Goal: Task Accomplishment & Management: Use online tool/utility

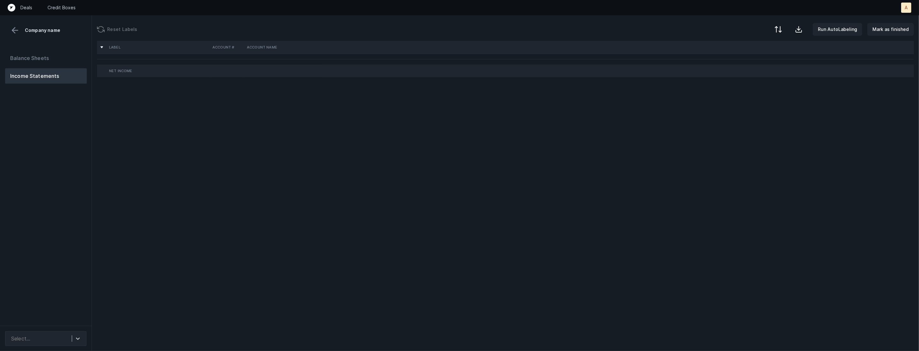
click at [60, 266] on div "Balance Sheets Income Statements" at bounding box center [46, 185] width 92 height 280
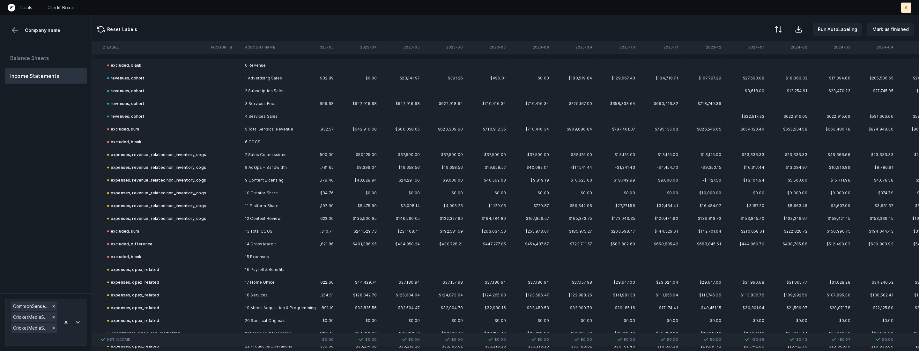
scroll to position [0, 652]
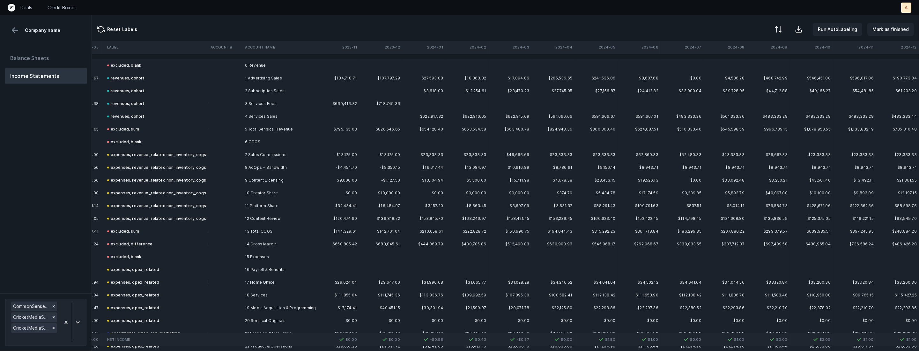
click at [70, 211] on div "Balance Sheets Income Statements" at bounding box center [46, 169] width 92 height 248
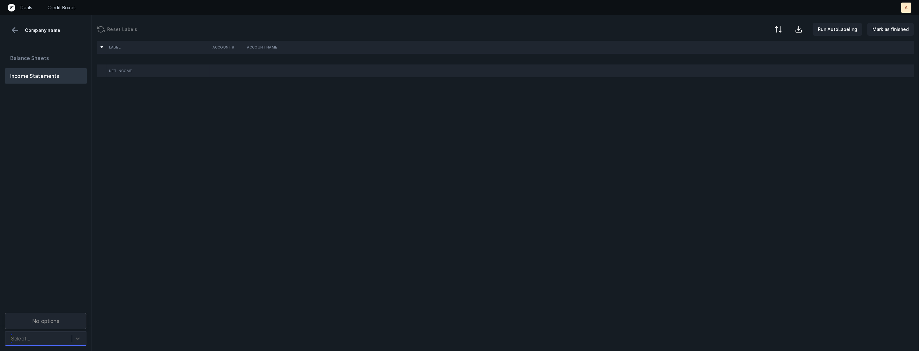
click at [58, 336] on div "Select..." at bounding box center [40, 338] width 64 height 11
click at [73, 297] on div "Balance Sheets Income Statements" at bounding box center [46, 185] width 92 height 280
click at [66, 337] on div "Select..." at bounding box center [40, 338] width 64 height 11
click at [66, 300] on div "ParanaPlaysLLC_P&L([DATE]-[DATE])_Cleaned.csv" at bounding box center [45, 296] width 81 height 20
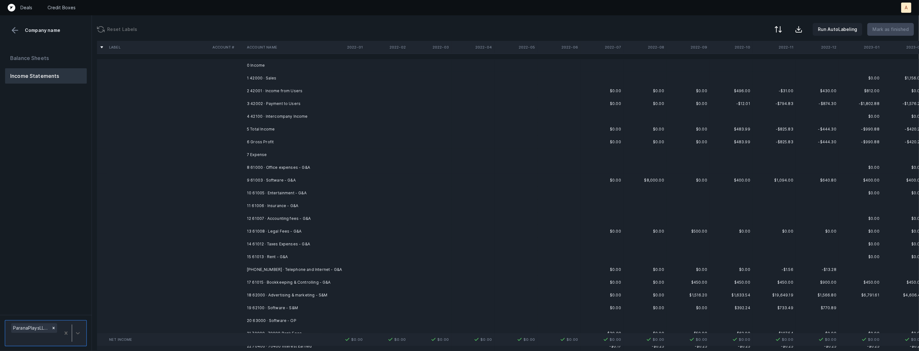
click at [263, 79] on td "1 42000 · Sales" at bounding box center [283, 78] width 78 height 13
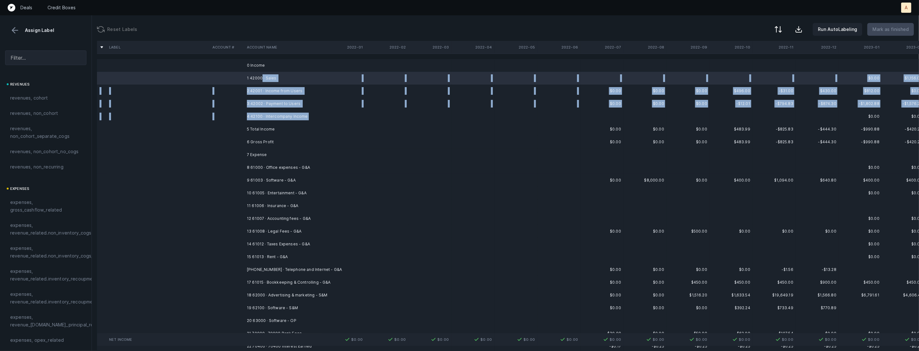
click at [250, 122] on td "4 42100 · Intercompany Income" at bounding box center [283, 116] width 78 height 13
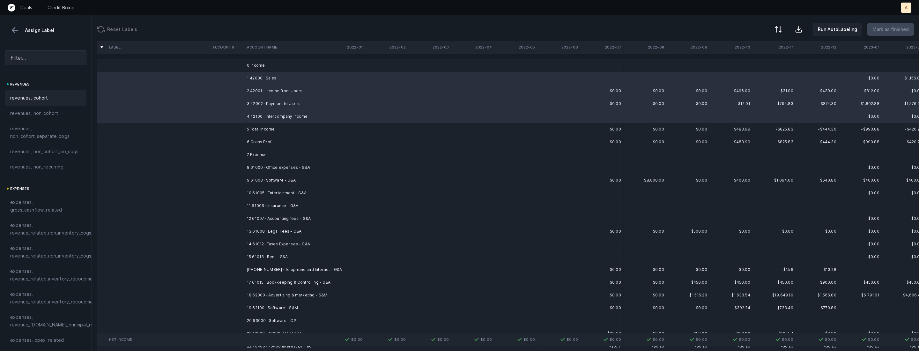
click at [14, 105] on div "revenues, cohort" at bounding box center [45, 97] width 81 height 15
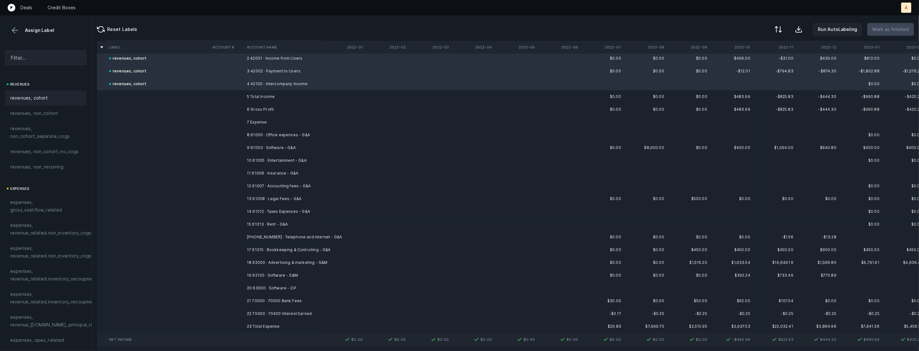
scroll to position [40, 0]
click at [272, 124] on td "8 61000 · Office expenses - G&A" at bounding box center [283, 127] width 78 height 13
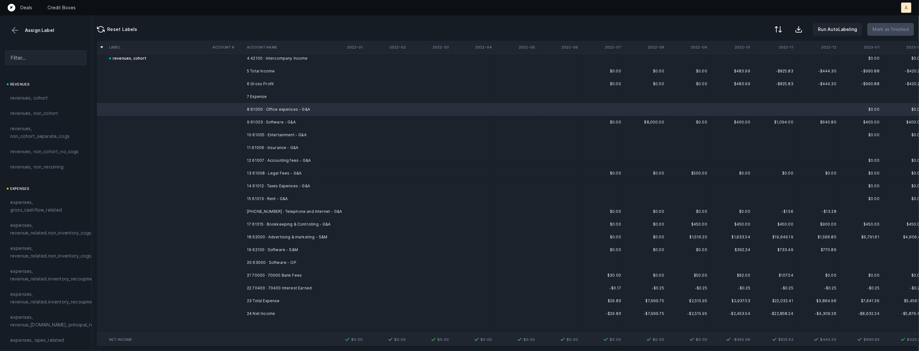
scroll to position [63, 0]
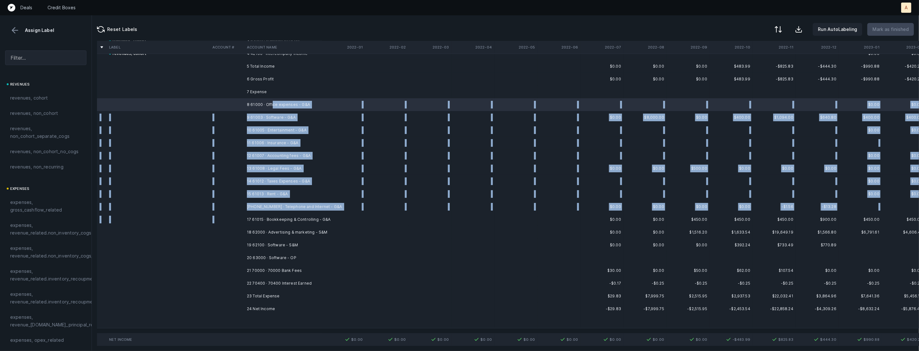
click at [279, 215] on td "17 61015 · Bookkeeping & Controlling - G&A" at bounding box center [283, 219] width 78 height 13
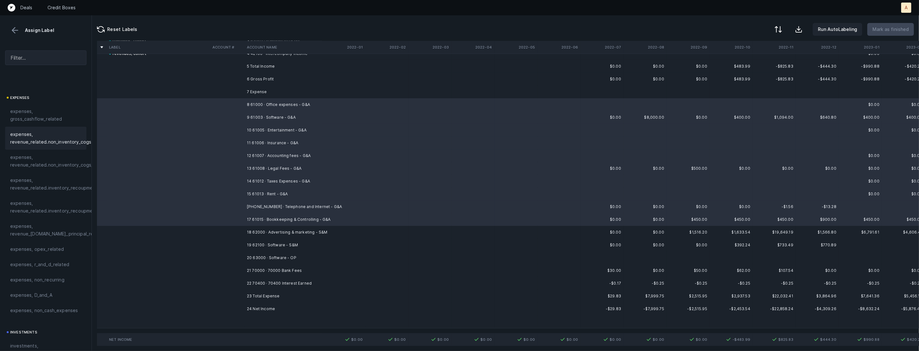
scroll to position [112, 0]
click at [35, 227] on span "expenses, opex_related" at bounding box center [37, 229] width 54 height 8
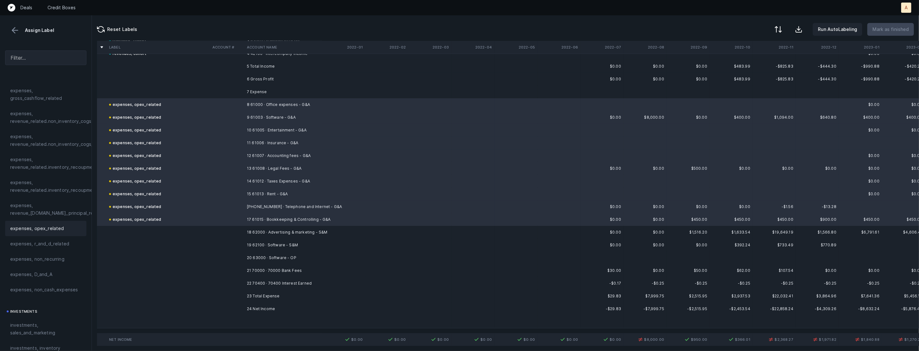
click at [243, 231] on td at bounding box center [227, 232] width 34 height 13
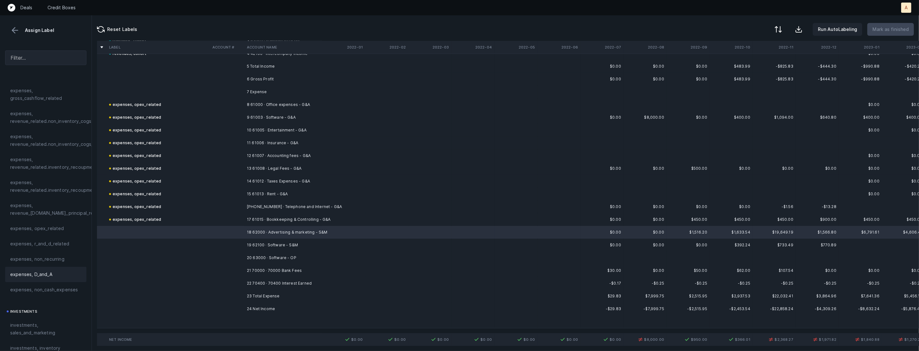
scroll to position [145, 0]
click at [30, 298] on span "investments, sales_and_marketing" at bounding box center [45, 295] width 71 height 15
click at [265, 244] on td "19 62100 · Software - S&M" at bounding box center [283, 245] width 78 height 13
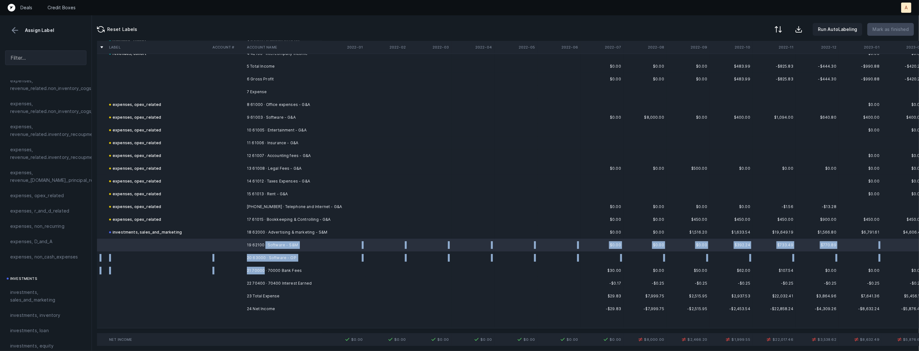
click at [263, 267] on td "21 70000 · 70000 Bank Fees" at bounding box center [283, 270] width 78 height 13
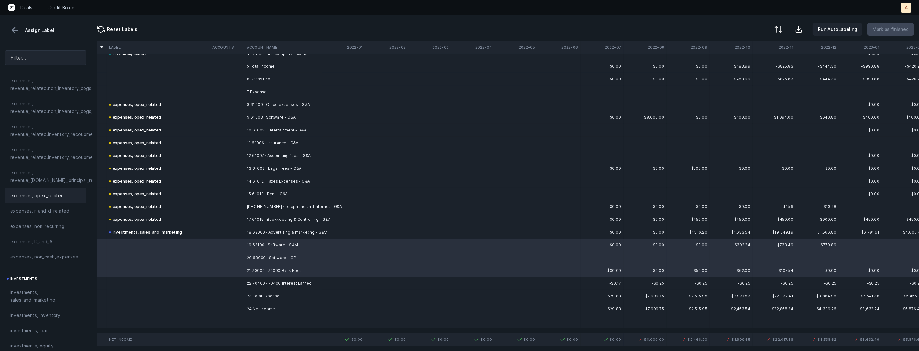
click at [48, 198] on span "expenses, opex_related" at bounding box center [37, 196] width 54 height 8
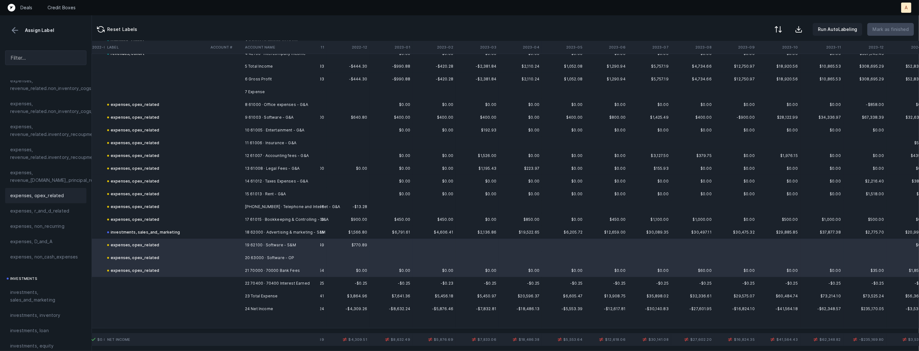
scroll to position [63, 484]
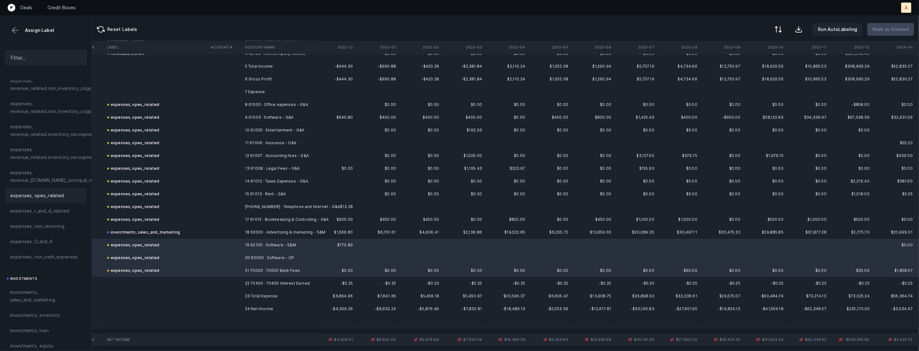
click at [226, 303] on td at bounding box center [225, 308] width 34 height 13
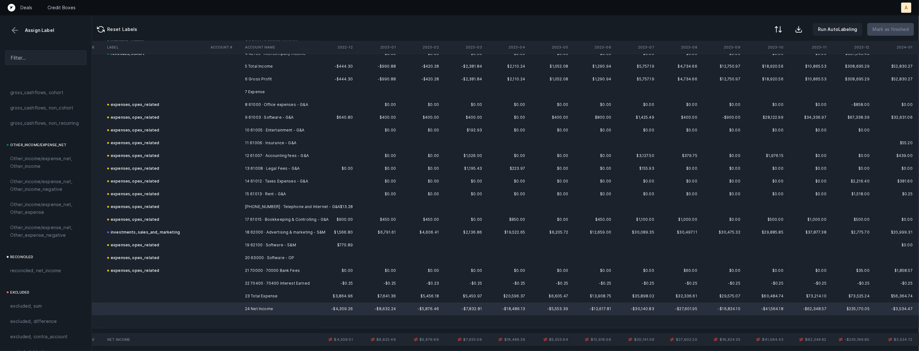
scroll to position [703, 0]
click at [61, 257] on div "reconciled, net_income" at bounding box center [45, 257] width 71 height 8
click at [200, 284] on td at bounding box center [156, 283] width 103 height 13
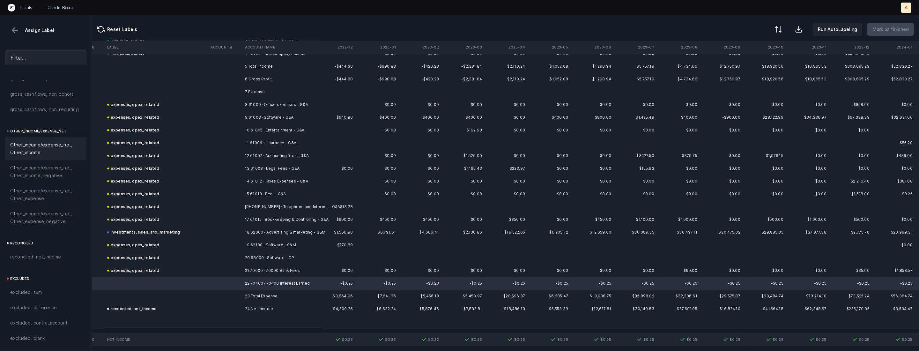
click at [42, 150] on span "Other_income/expense_net, Other_income" at bounding box center [45, 148] width 71 height 15
drag, startPoint x: 213, startPoint y: 283, endPoint x: 199, endPoint y: 281, distance: 14.4
click at [199, 281] on div at bounding box center [459, 175] width 919 height 351
click at [207, 288] on span "Sign flip" at bounding box center [212, 288] width 17 height 7
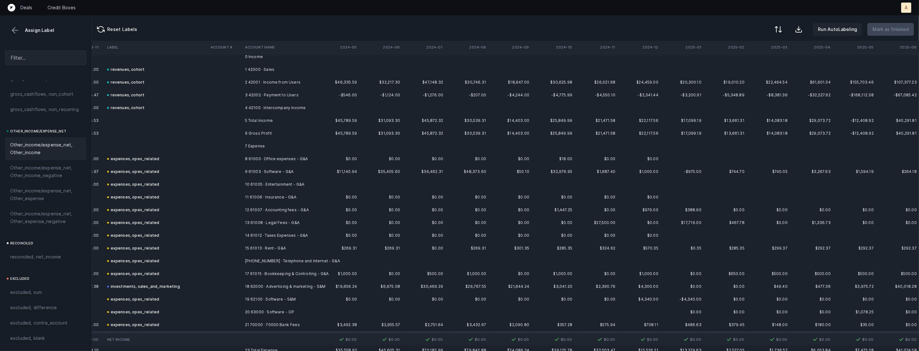
scroll to position [0, 1212]
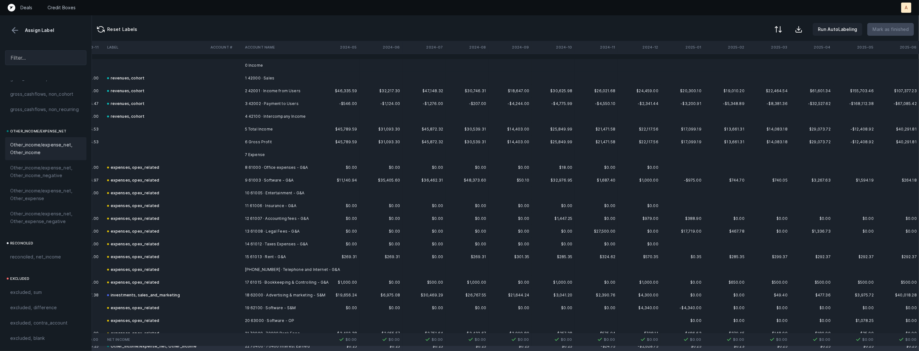
click at [11, 31] on button at bounding box center [15, 31] width 10 height 10
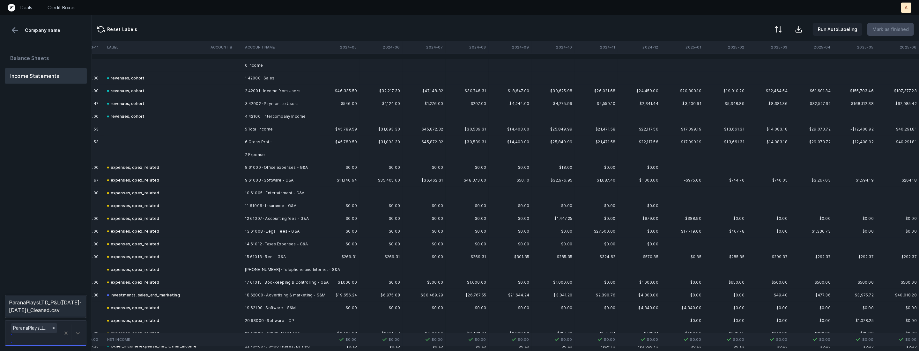
click at [76, 326] on div at bounding box center [71, 333] width 23 height 22
click at [61, 306] on div "ParanaPlaysLTD_P&L([DATE]-[DATE])_Cleaned.csv" at bounding box center [45, 306] width 81 height 20
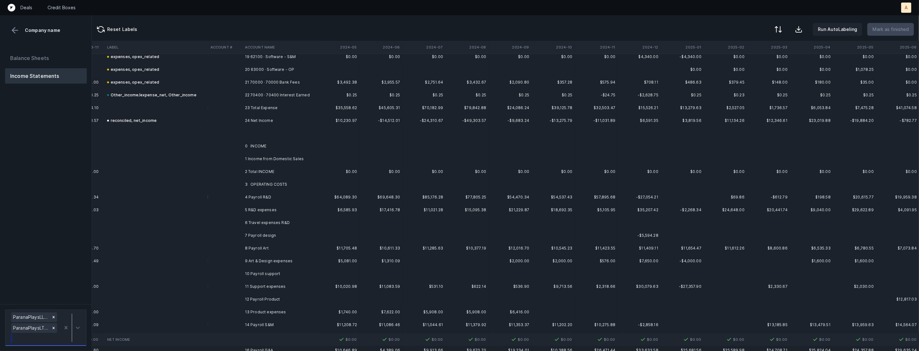
scroll to position [252, 1212]
click at [268, 194] on td "4 Payroll R&D" at bounding box center [281, 196] width 78 height 13
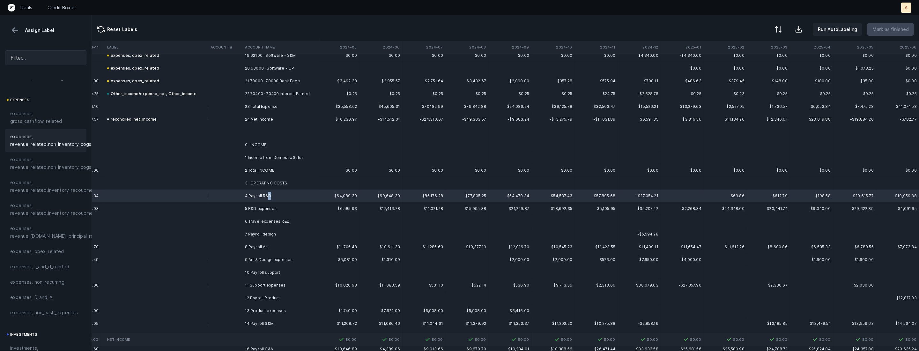
scroll to position [115, 0]
click at [46, 245] on div "expenses, r_and_d_related" at bounding box center [45, 240] width 81 height 15
click at [232, 205] on td at bounding box center [225, 208] width 34 height 13
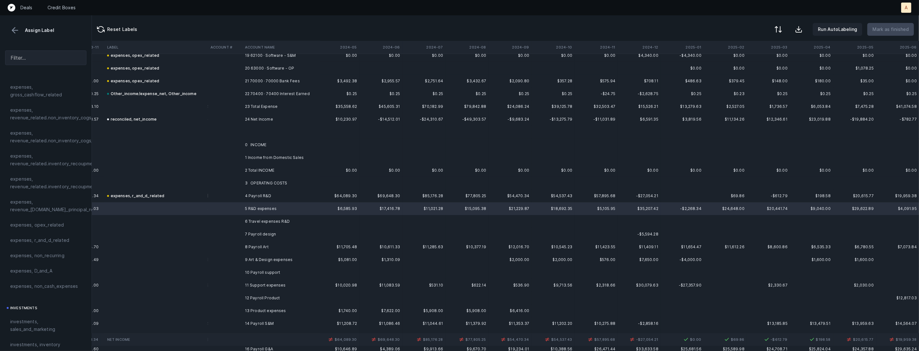
click at [232, 220] on td at bounding box center [225, 221] width 34 height 13
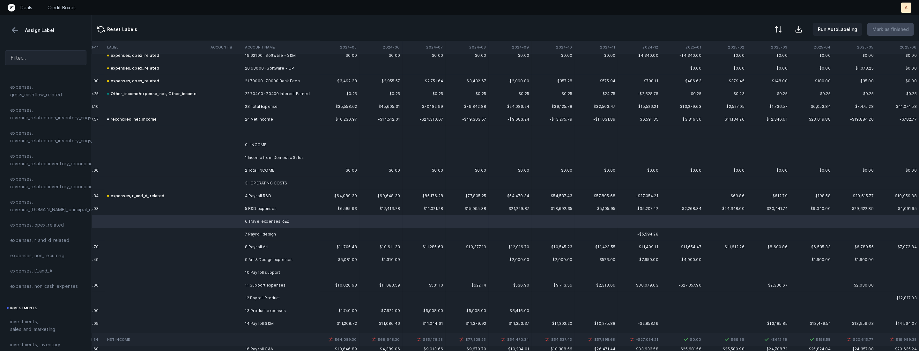
click at [194, 209] on td at bounding box center [156, 208] width 103 height 13
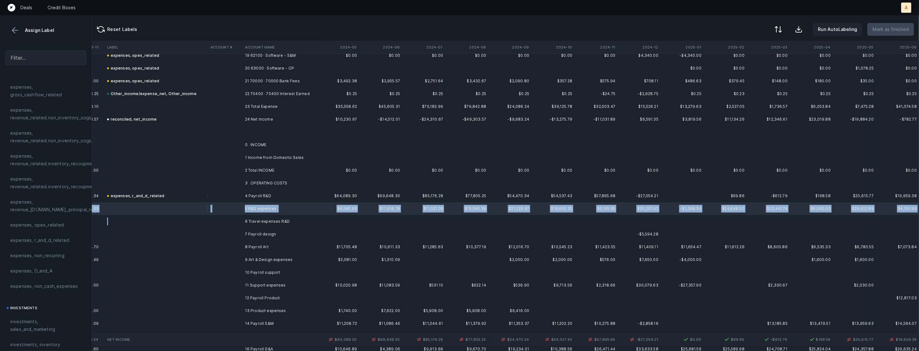
click at [175, 219] on td at bounding box center [156, 221] width 103 height 13
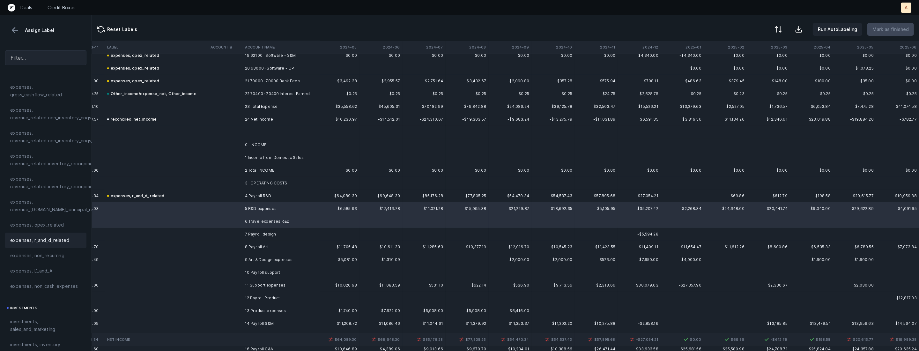
click at [50, 238] on span "expenses, r_and_d_related" at bounding box center [39, 240] width 59 height 8
click at [234, 235] on td at bounding box center [225, 234] width 34 height 13
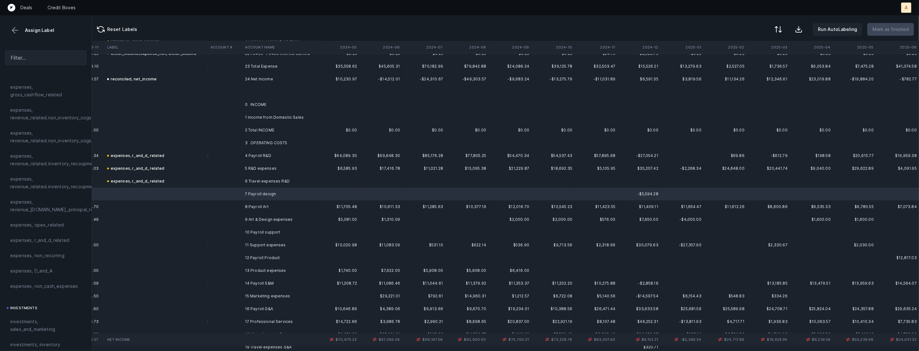
scroll to position [294, 1212]
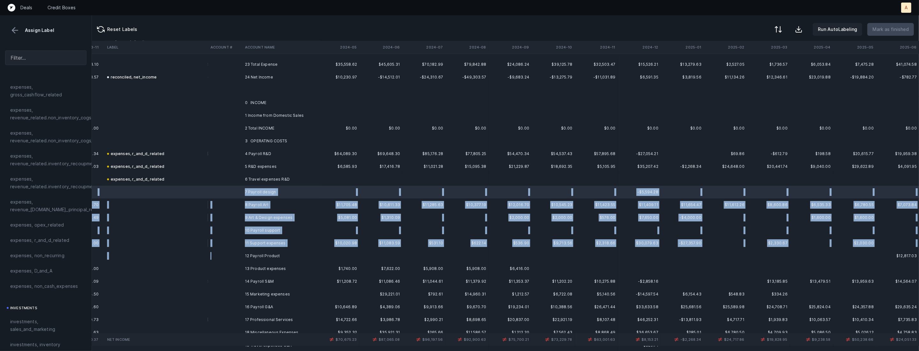
click at [236, 261] on td at bounding box center [225, 255] width 34 height 13
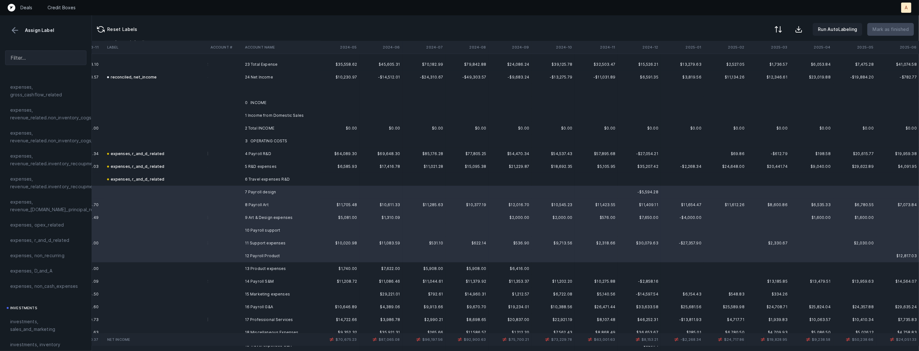
click at [183, 265] on td at bounding box center [156, 268] width 103 height 13
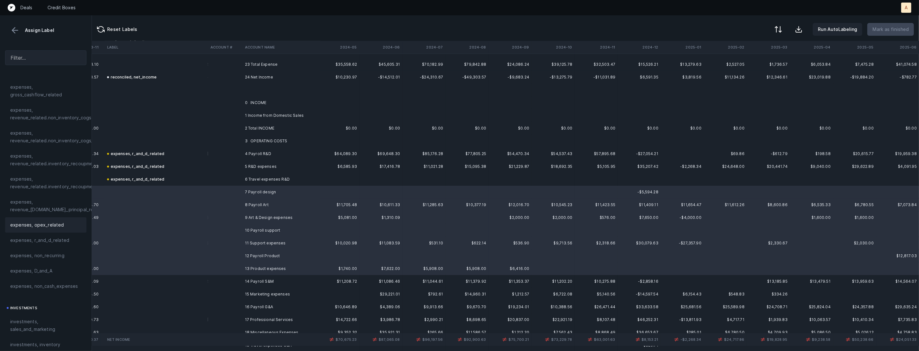
click at [41, 227] on span "expenses, opex_related" at bounding box center [37, 225] width 54 height 8
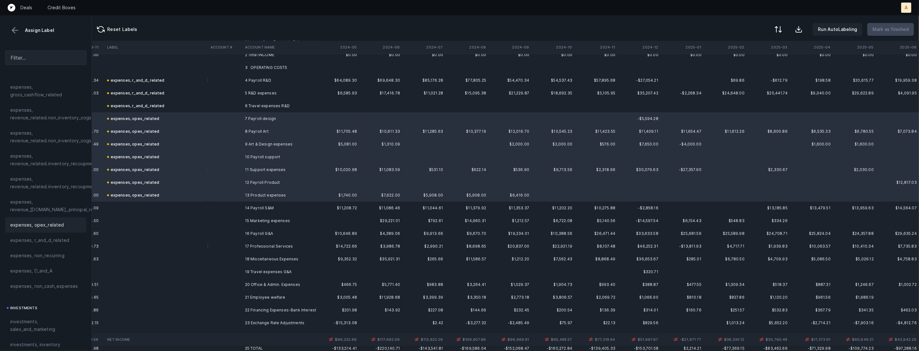
scroll to position [374, 1212]
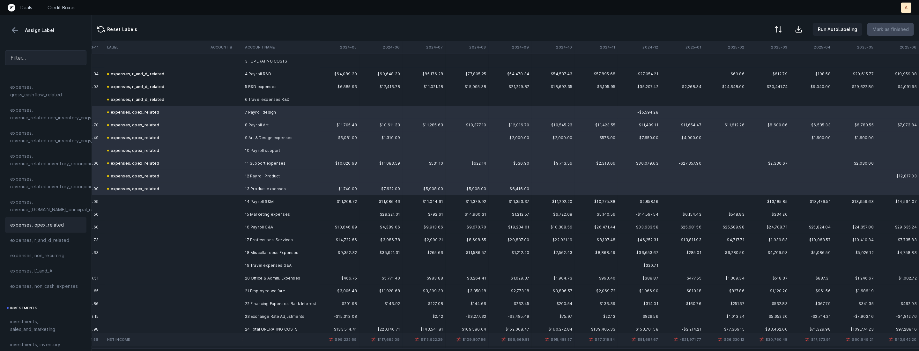
click at [235, 203] on td at bounding box center [225, 201] width 34 height 13
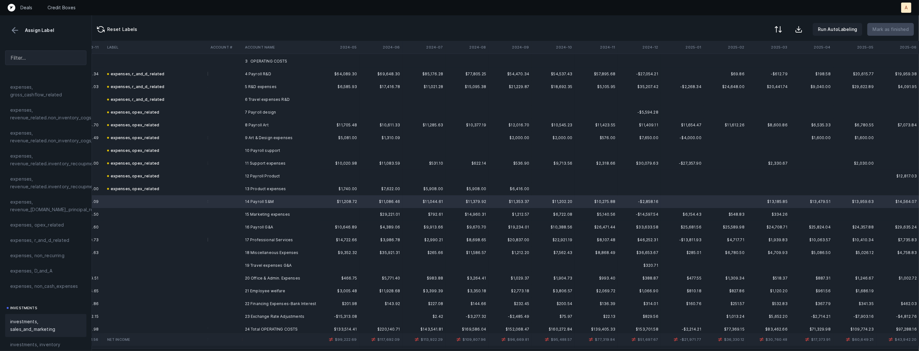
click at [35, 316] on div "investments, sales_and_marketing" at bounding box center [45, 325] width 81 height 23
click at [217, 214] on td at bounding box center [225, 214] width 34 height 13
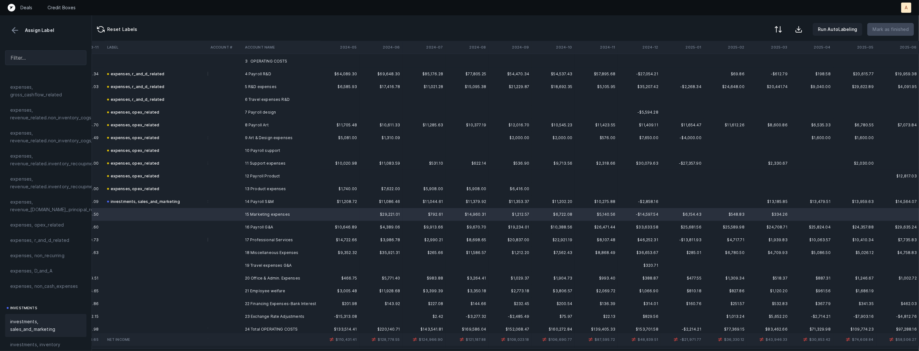
click at [44, 318] on span "investments, sales_and_marketing" at bounding box center [45, 325] width 71 height 15
click at [252, 230] on td "16 Payroll G&A" at bounding box center [281, 227] width 78 height 13
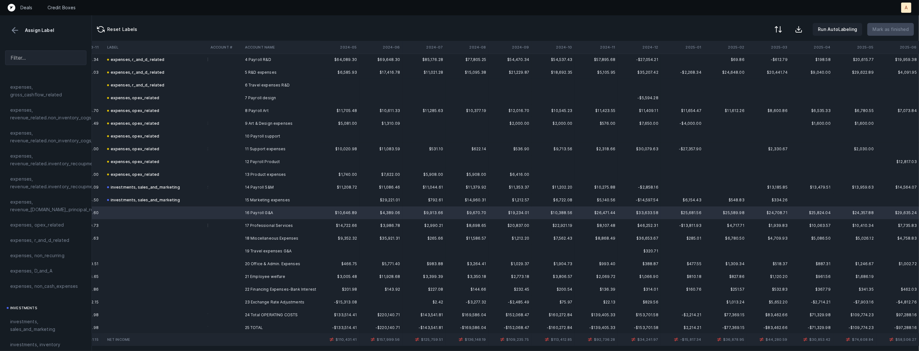
scroll to position [395, 1212]
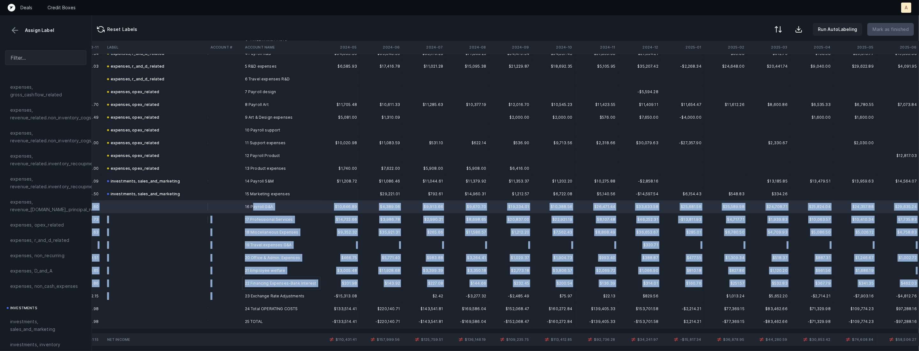
click at [242, 292] on td "23 Exchange Rate Adjustments" at bounding box center [281, 296] width 78 height 13
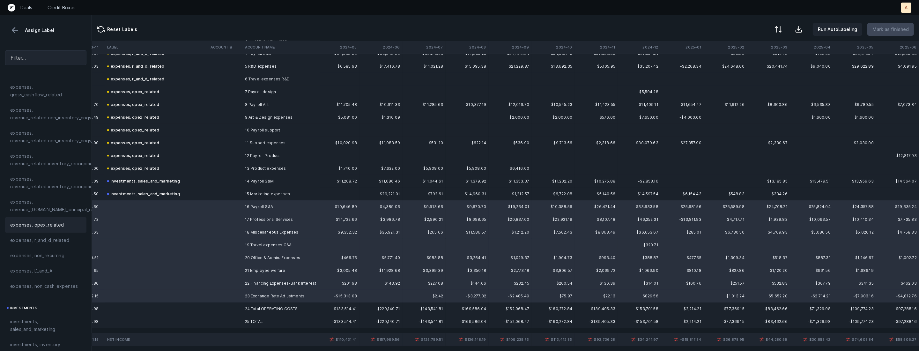
click at [64, 223] on div "expenses, opex_related" at bounding box center [45, 225] width 71 height 8
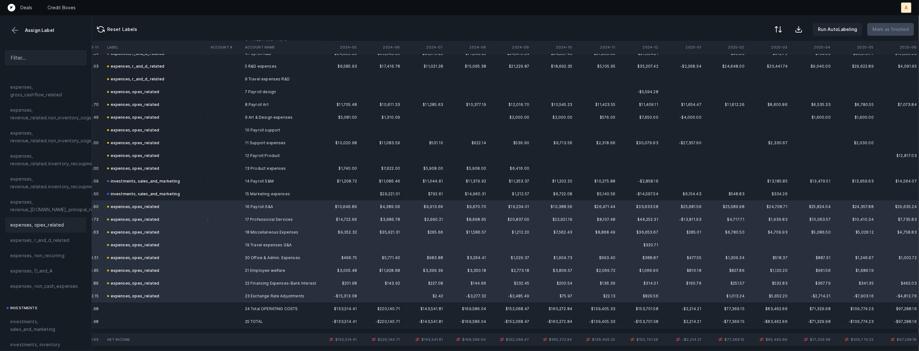
click at [257, 309] on td "24 Total OPERATING COSTS" at bounding box center [281, 308] width 78 height 13
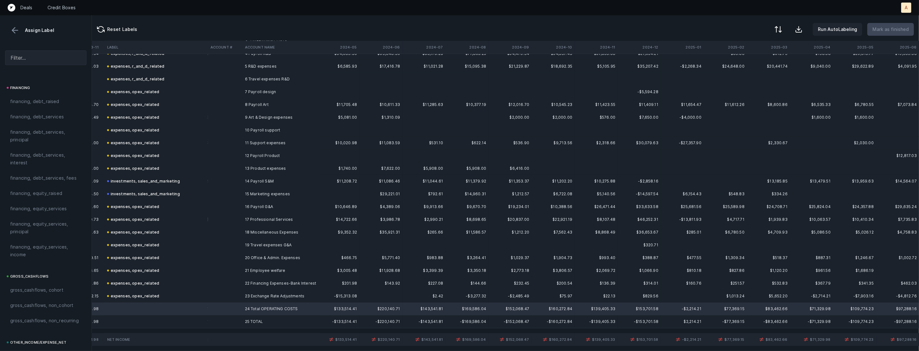
scroll to position [703, 0]
click at [177, 324] on td at bounding box center [156, 321] width 103 height 13
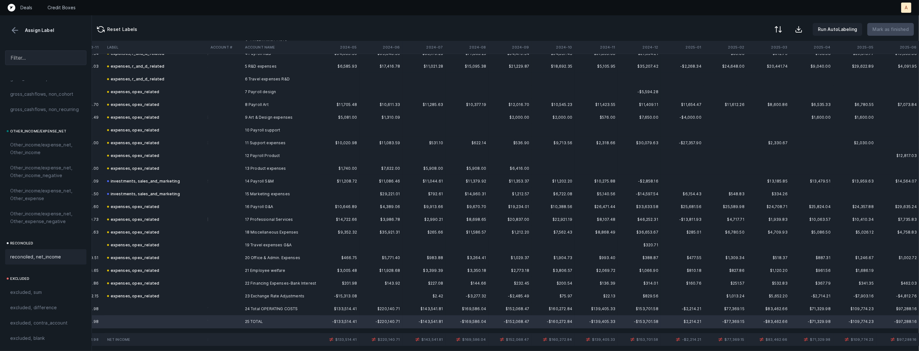
click at [50, 251] on div "reconciled, net_income" at bounding box center [45, 256] width 81 height 15
click at [227, 294] on td at bounding box center [225, 296] width 34 height 13
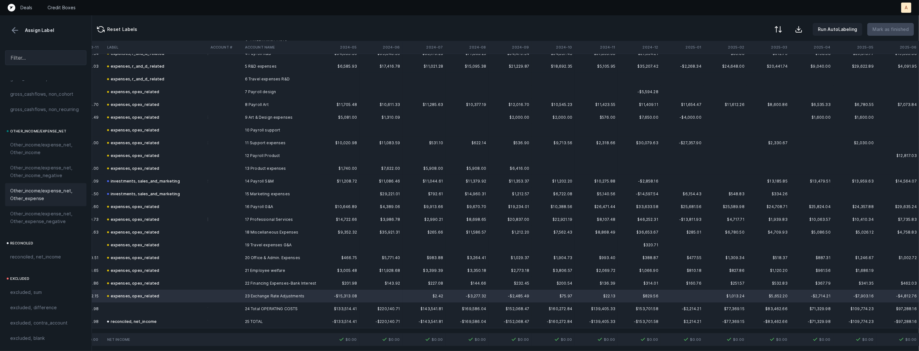
click at [58, 191] on span "Other_income/expense_net, Other_expense" at bounding box center [45, 194] width 71 height 15
click at [233, 293] on td at bounding box center [225, 296] width 34 height 13
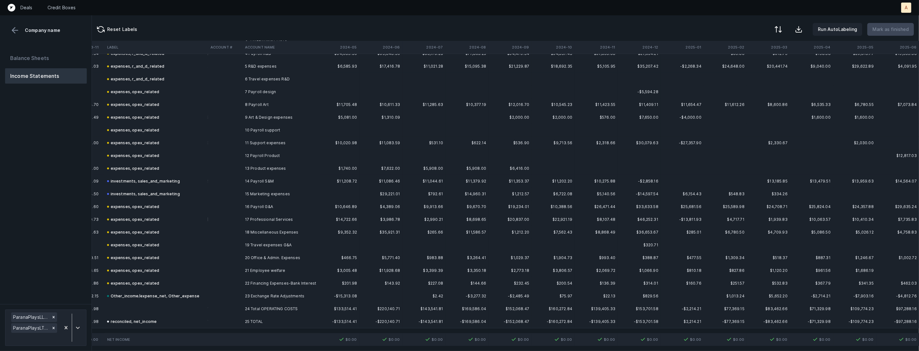
click at [224, 285] on td at bounding box center [225, 283] width 34 height 13
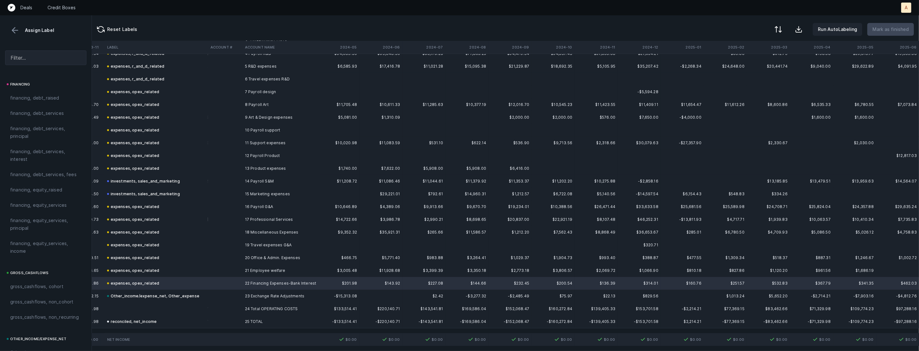
scroll to position [459, 0]
click at [40, 185] on span "financing, debt_services, interest" at bounding box center [45, 189] width 71 height 15
click at [782, 34] on button at bounding box center [778, 30] width 14 height 14
click at [740, 65] on div "By Hum label" at bounding box center [737, 68] width 28 height 8
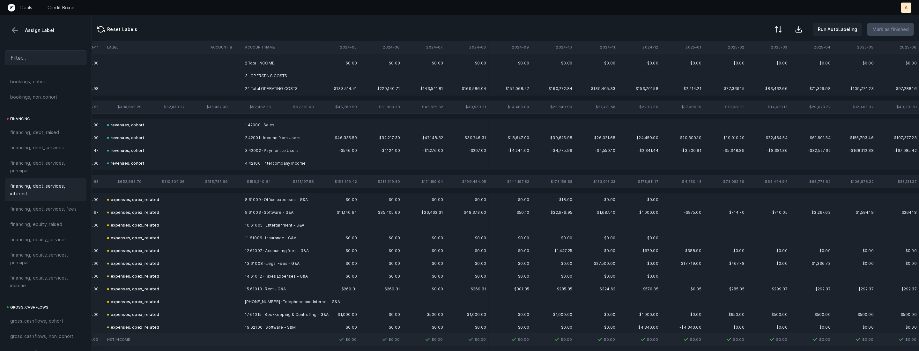
scroll to position [0, 1212]
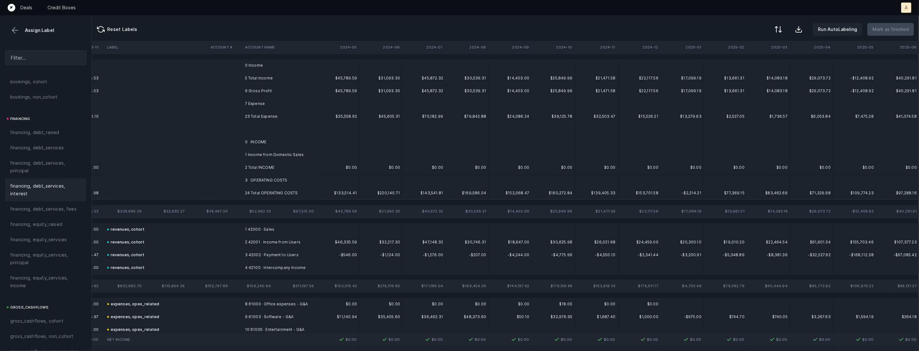
click at [432, 65] on td at bounding box center [424, 65] width 43 height 13
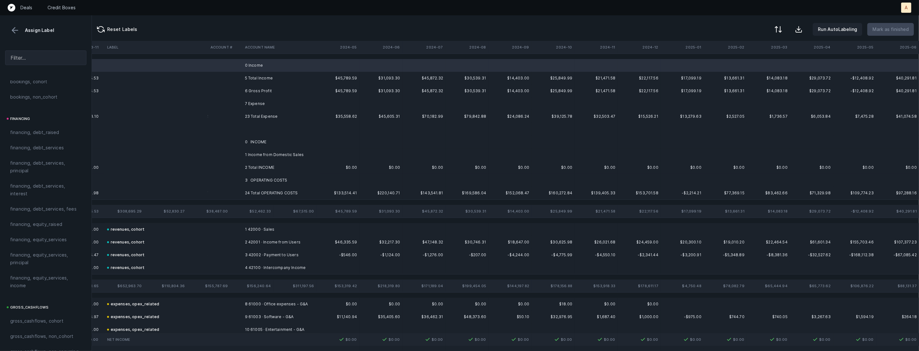
click at [319, 107] on td "7 Expense" at bounding box center [281, 103] width 78 height 13
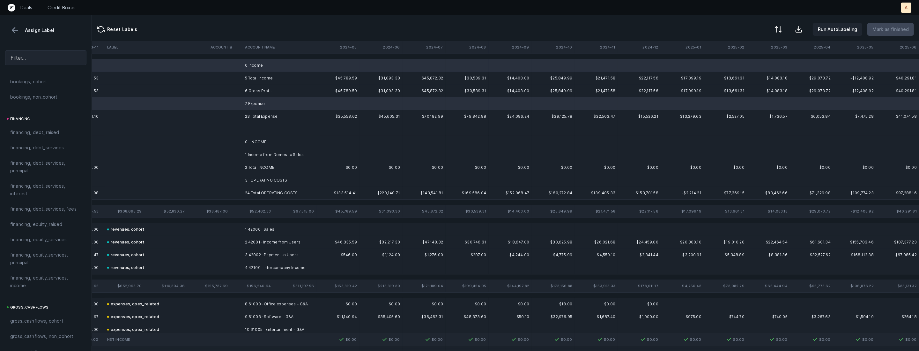
click at [282, 132] on td at bounding box center [281, 129] width 78 height 13
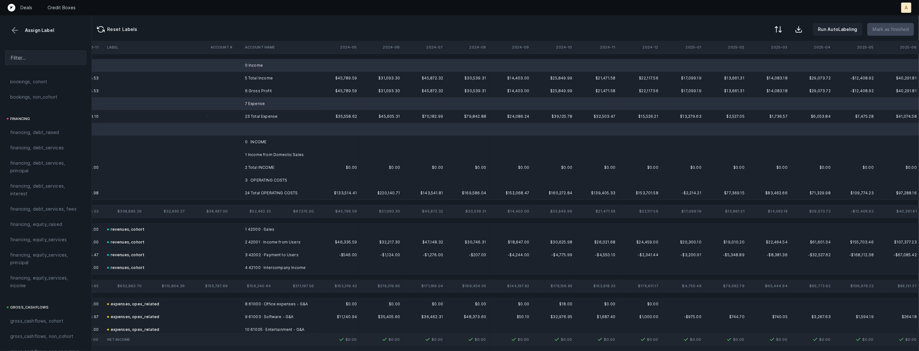
click at [269, 140] on td "0 INCOME" at bounding box center [281, 142] width 78 height 13
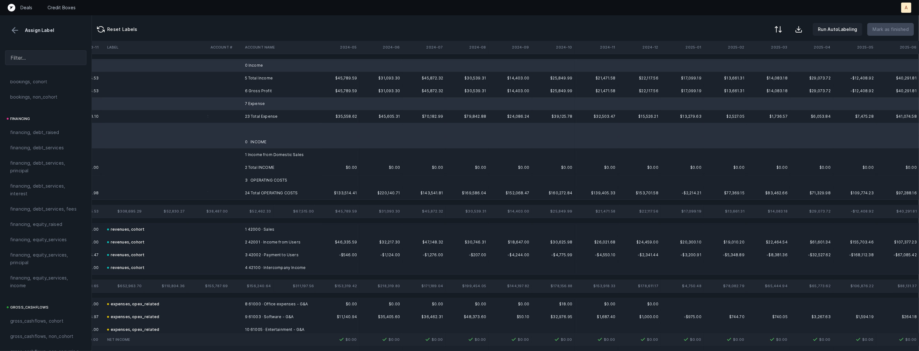
click at [262, 154] on td "1 Income from Domestic Sales" at bounding box center [281, 154] width 78 height 13
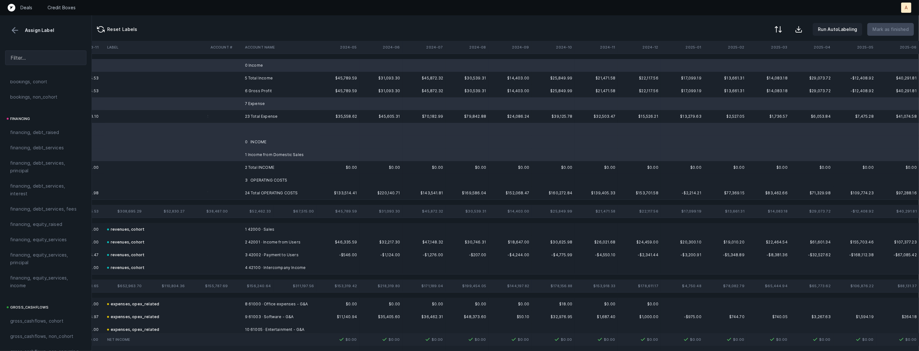
click at [250, 177] on td "3 OPERATING COSTS" at bounding box center [281, 180] width 78 height 13
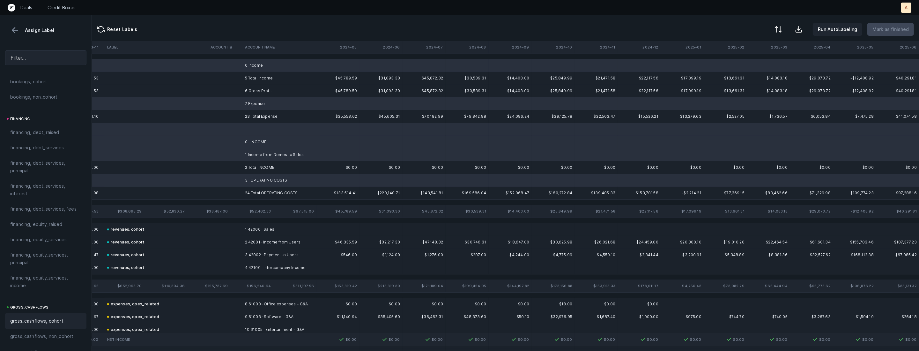
scroll to position [703, 0]
click at [18, 337] on span "excluded, blank" at bounding box center [27, 338] width 34 height 8
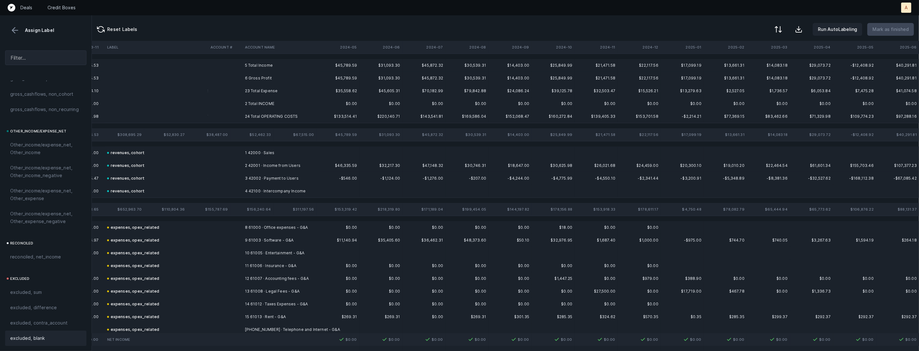
click at [248, 77] on td "6 Gross Profit" at bounding box center [281, 78] width 78 height 13
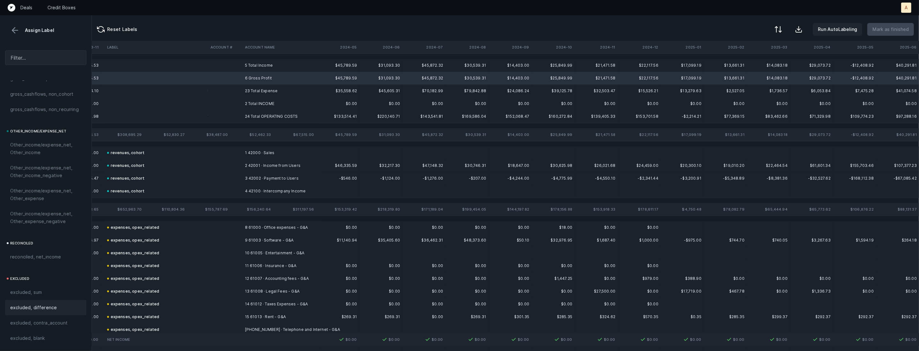
click at [34, 308] on span "excluded, difference" at bounding box center [33, 308] width 47 height 8
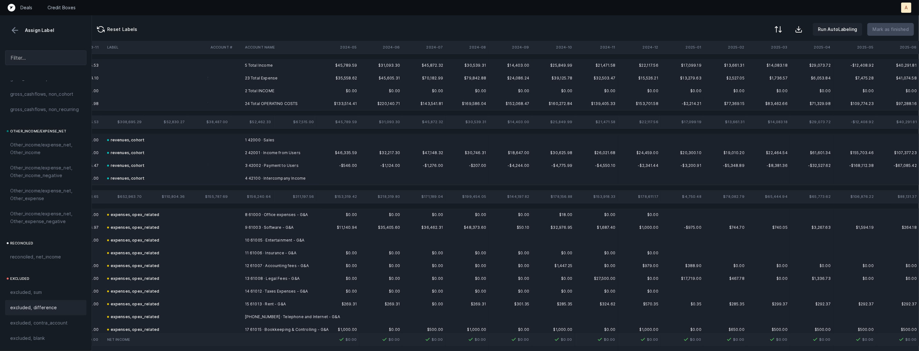
click at [264, 64] on td "5 Total Income" at bounding box center [281, 65] width 78 height 13
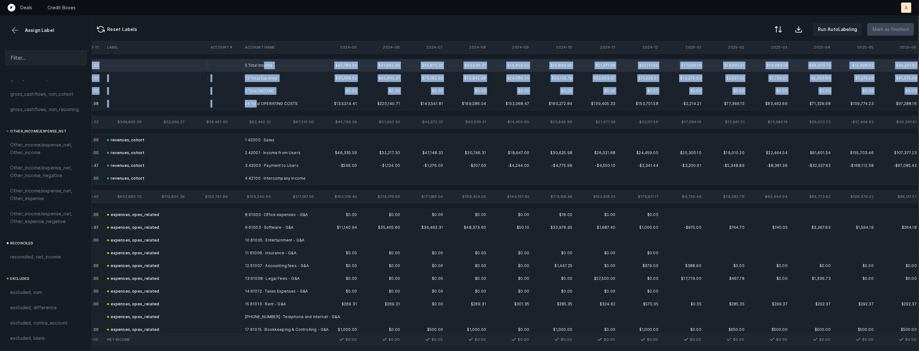
click at [257, 100] on td "24 Total OPERATING COSTS" at bounding box center [281, 103] width 78 height 13
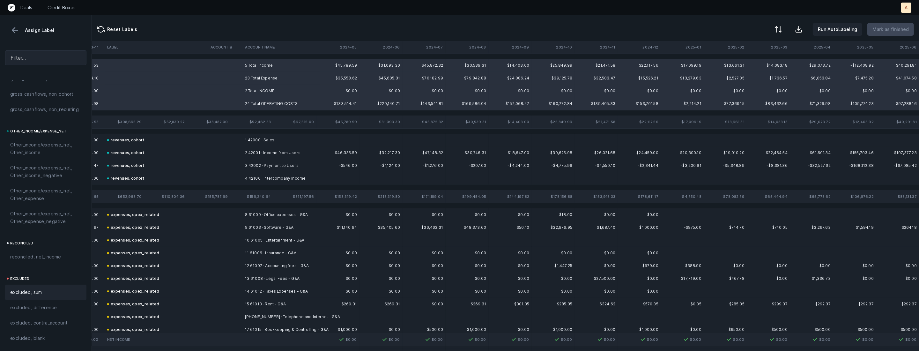
click at [31, 286] on div "excluded, sum" at bounding box center [45, 292] width 81 height 15
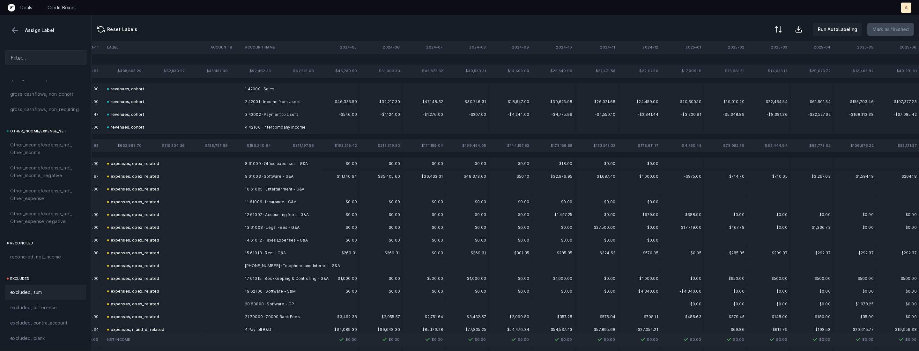
click at [15, 26] on button at bounding box center [15, 31] width 10 height 10
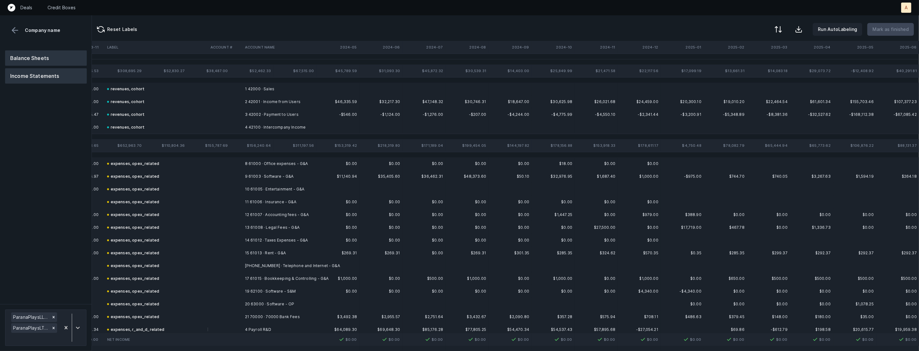
click at [34, 54] on button "Balance Sheets" at bounding box center [46, 57] width 82 height 15
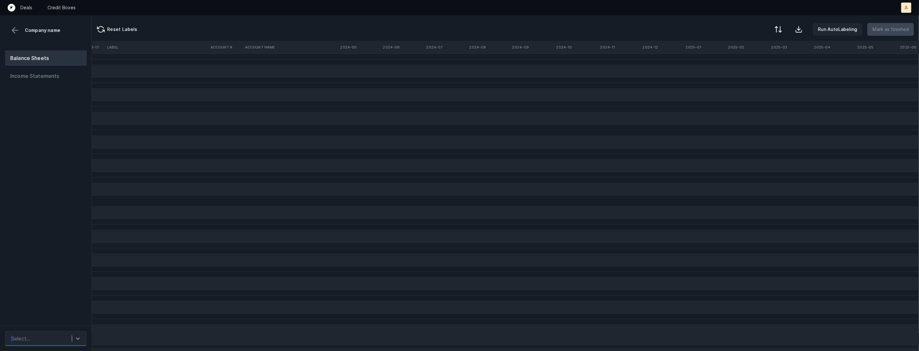
click at [73, 336] on div at bounding box center [77, 338] width 11 height 11
click at [73, 301] on div "ParanaPlaysLLC_BS([DATE]-[DATE])_Cleaned.csv" at bounding box center [45, 296] width 81 height 20
click at [777, 30] on div at bounding box center [778, 30] width 8 height 8
click at [749, 51] on div "By original order" at bounding box center [741, 55] width 36 height 8
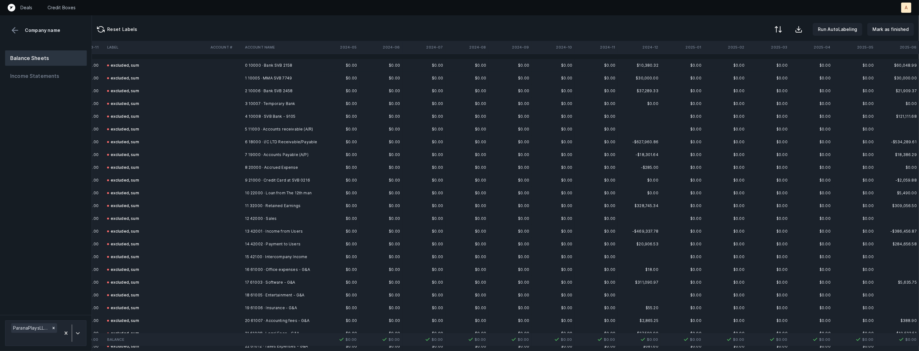
click at [288, 66] on td "0 10000 · Bank SVB 2158" at bounding box center [281, 65] width 78 height 13
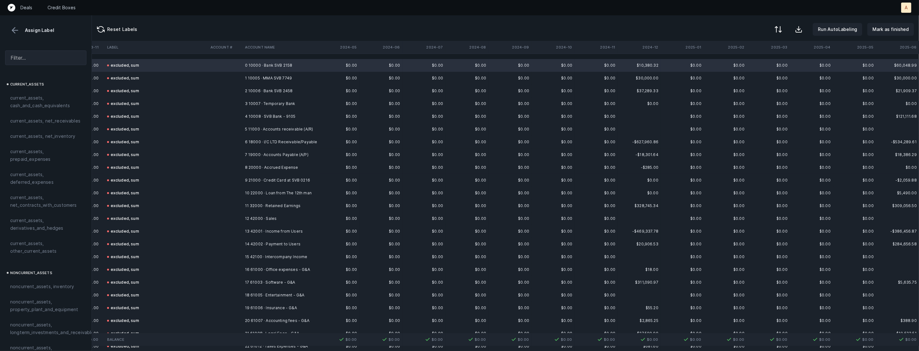
scroll to position [127, 1212]
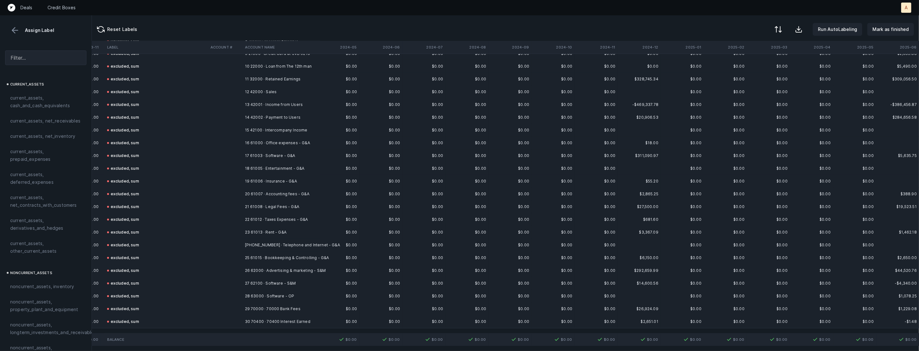
click at [219, 319] on td at bounding box center [225, 321] width 34 height 13
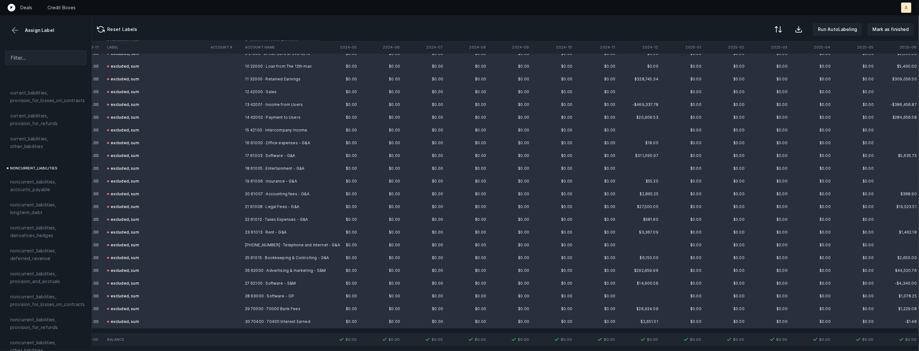
scroll to position [680, 0]
click at [51, 295] on div "excluded, sum" at bounding box center [45, 299] width 71 height 8
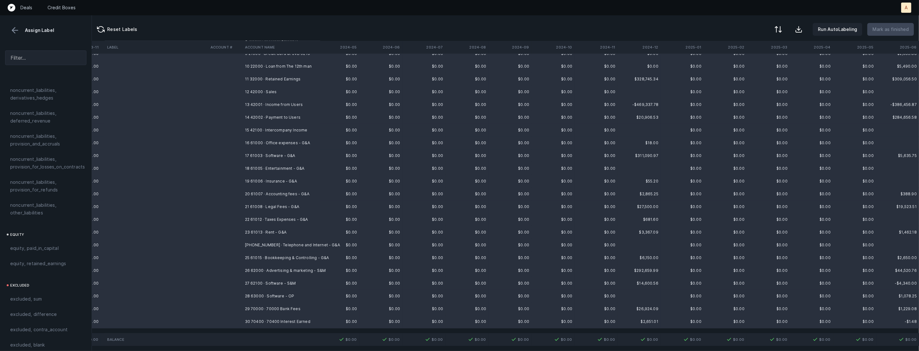
scroll to position [0, 1212]
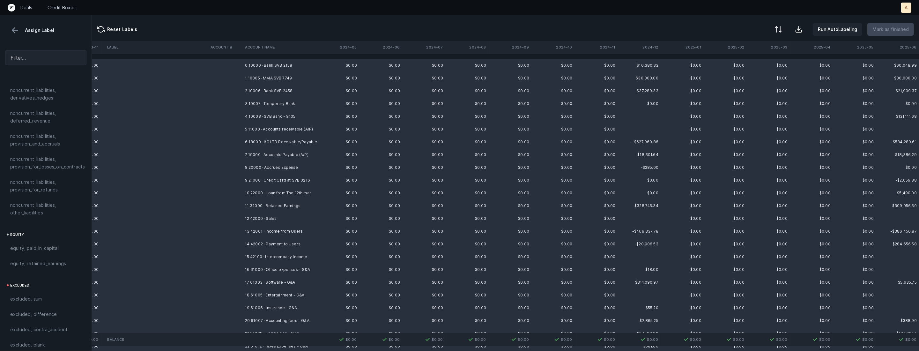
click at [299, 67] on td "0 10000 · Bank SVB 2158" at bounding box center [281, 65] width 78 height 13
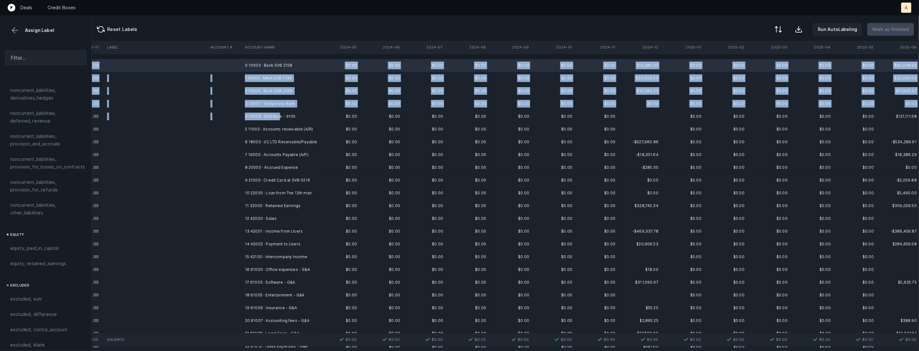
click at [280, 115] on td "4 10008 · SVB Bank - 9105" at bounding box center [281, 116] width 78 height 13
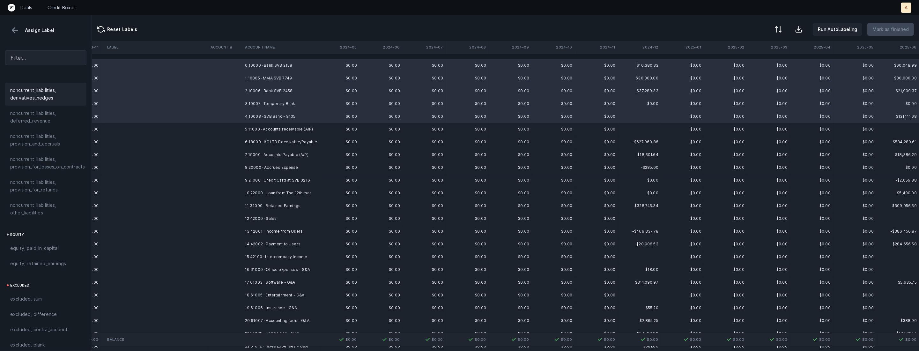
click at [43, 86] on span "noncurrent_liabilities, derivatives_hedges" at bounding box center [45, 93] width 71 height 15
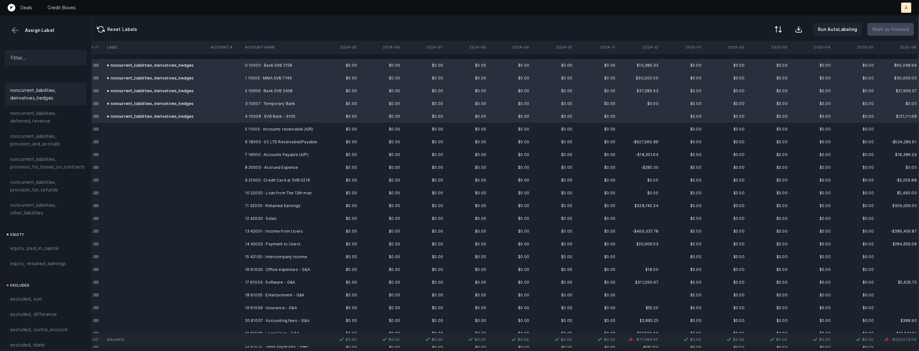
click at [265, 128] on td "5 11000 · Accounts receivable (A/R)" at bounding box center [281, 129] width 78 height 13
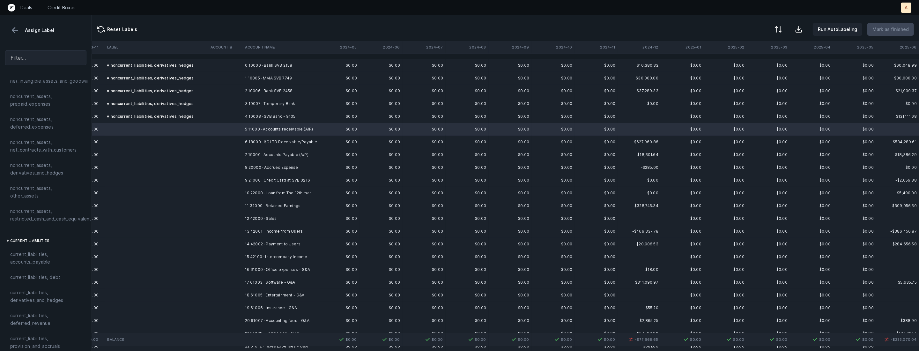
scroll to position [0, 0]
click at [61, 123] on span "current_assets, net_receivables" at bounding box center [45, 121] width 70 height 8
click at [213, 140] on td at bounding box center [225, 142] width 34 height 13
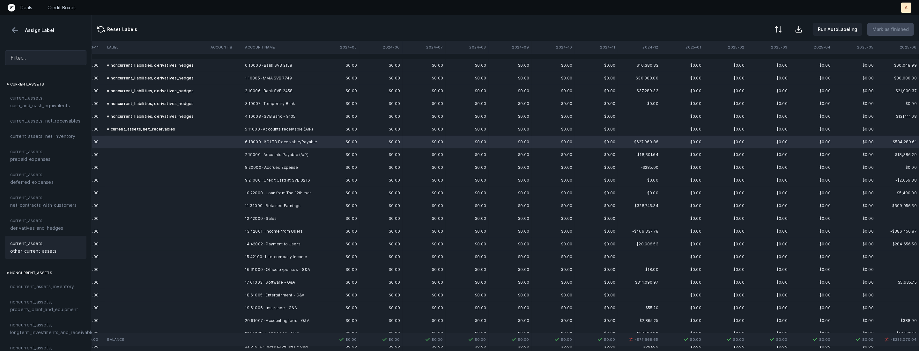
click at [38, 243] on span "current_assets, other_current_assets" at bounding box center [45, 247] width 71 height 15
click at [309, 152] on td "7 19000 · Accounts Payable (A/P)" at bounding box center [281, 154] width 78 height 13
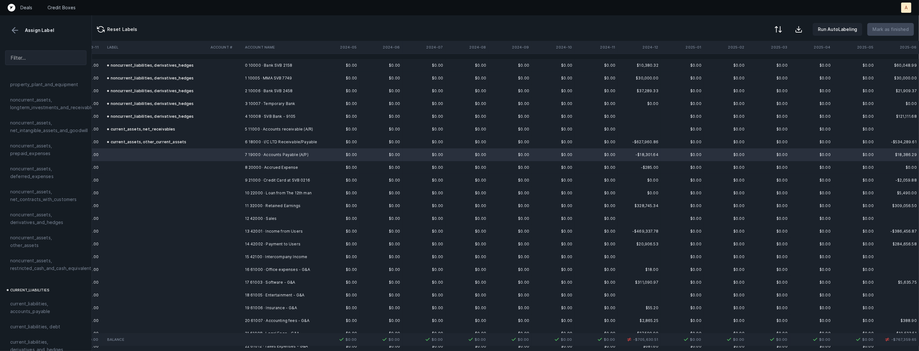
scroll to position [226, 0]
click at [31, 304] on span "current_liabilities, accounts_payable" at bounding box center [45, 306] width 71 height 15
click at [245, 169] on td "8 20000 · Accrued Expense" at bounding box center [281, 167] width 78 height 13
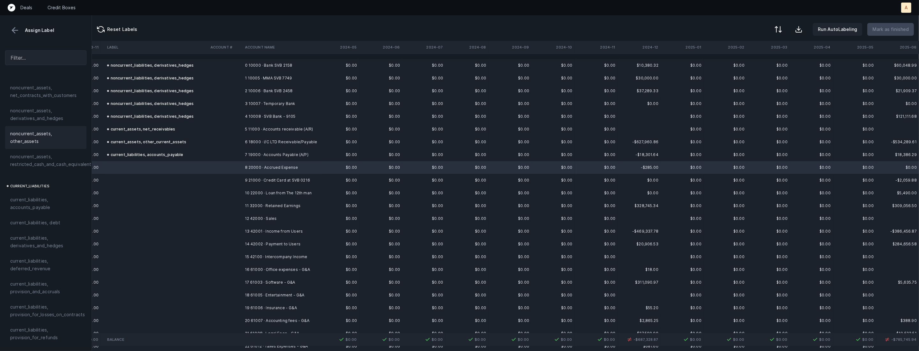
scroll to position [366, 0]
click at [64, 244] on span "current_liabilities, provision_and_accruals" at bounding box center [45, 250] width 71 height 15
click at [265, 178] on td "9 21000 · Credit Card at SVB 0216" at bounding box center [281, 180] width 78 height 13
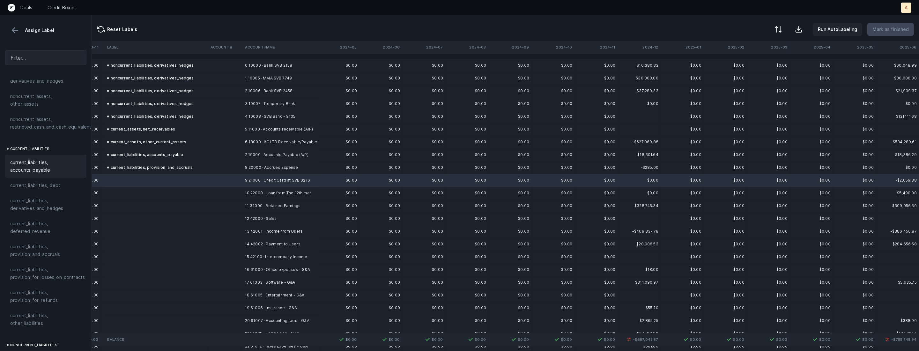
click at [49, 164] on span "current_liabilities, accounts_payable" at bounding box center [45, 166] width 71 height 15
click at [250, 191] on td "10 22000 · Loan from The 12th man" at bounding box center [281, 193] width 78 height 13
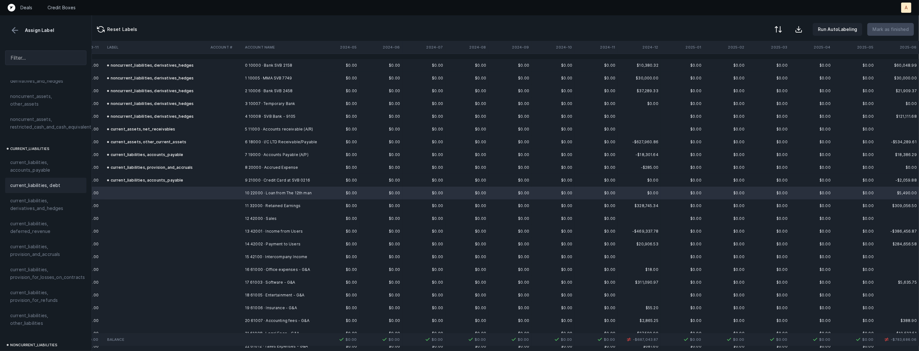
click at [56, 182] on span "current_liabilities, debt" at bounding box center [35, 186] width 50 height 8
click at [218, 207] on td at bounding box center [225, 205] width 34 height 13
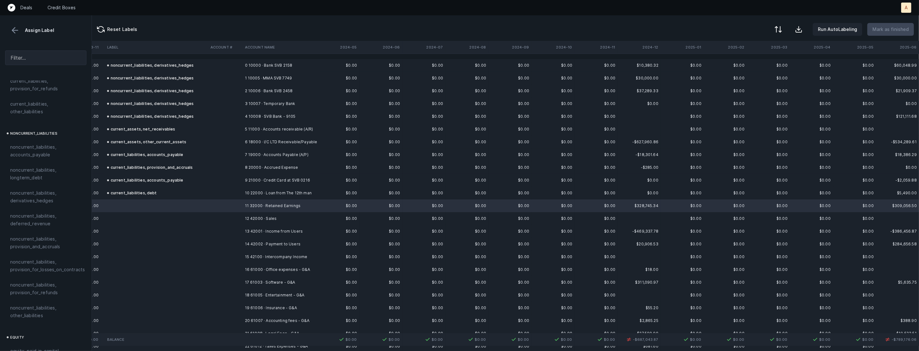
scroll to position [680, 0]
click at [62, 260] on span "equity, retained_earnings" at bounding box center [38, 264] width 56 height 8
click at [247, 216] on td "12 42000 · Sales" at bounding box center [281, 218] width 78 height 13
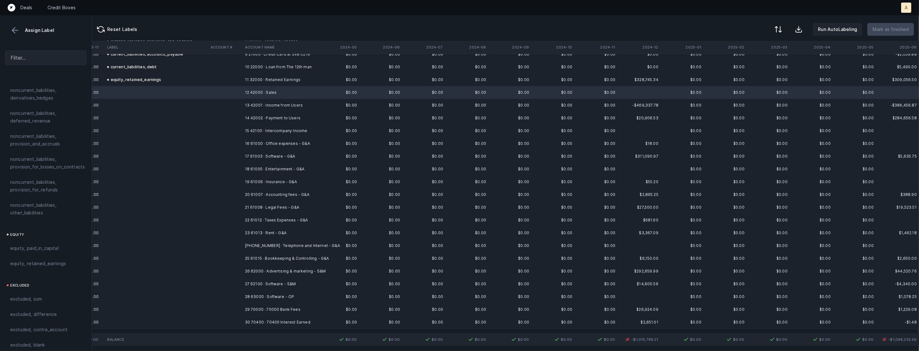
scroll to position [127, 1212]
click at [245, 320] on td "30 70400 · 70400 Interest Earned" at bounding box center [281, 321] width 78 height 13
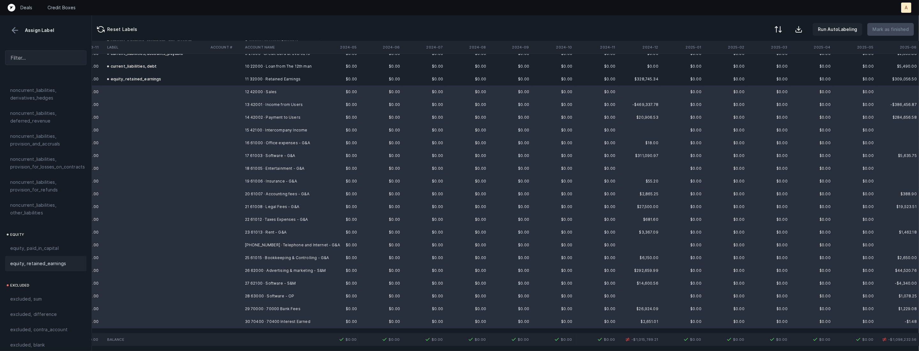
click at [64, 260] on div "equity, retained_earnings" at bounding box center [45, 264] width 71 height 8
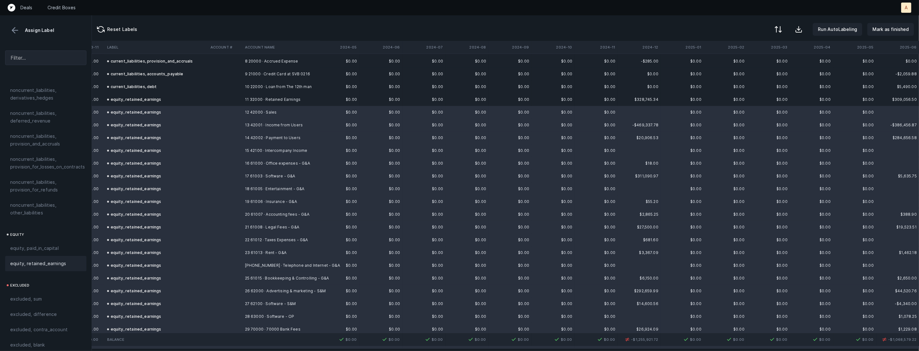
scroll to position [107, 1212]
click at [234, 143] on span "Sign flip" at bounding box center [239, 145] width 17 height 7
click at [206, 98] on td "equity, retained_earnings" at bounding box center [156, 99] width 103 height 13
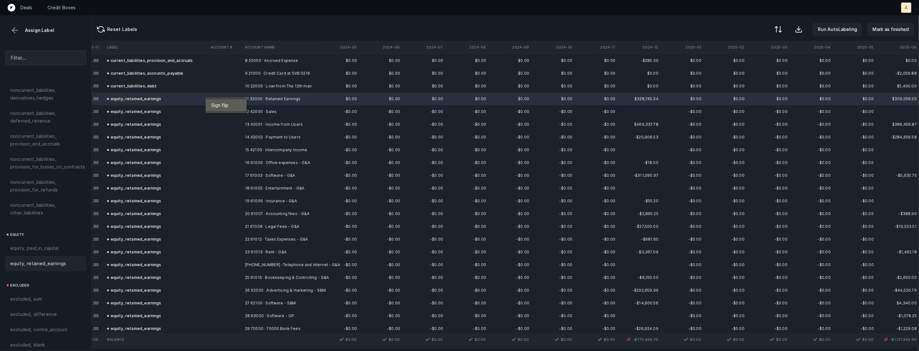
click at [218, 105] on span "Sign flip" at bounding box center [219, 105] width 17 height 7
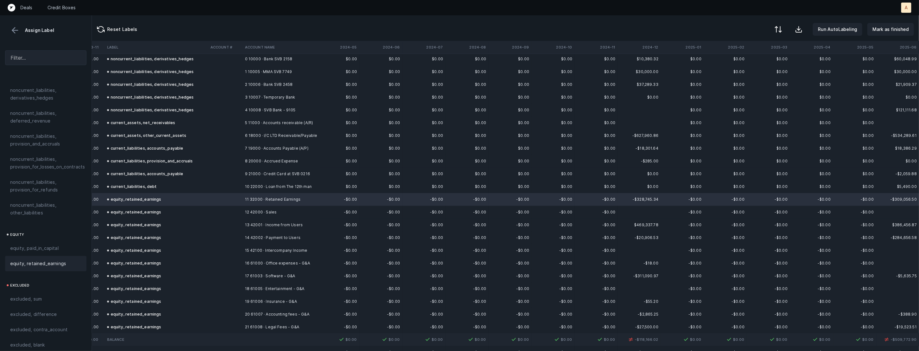
scroll to position [0, 1212]
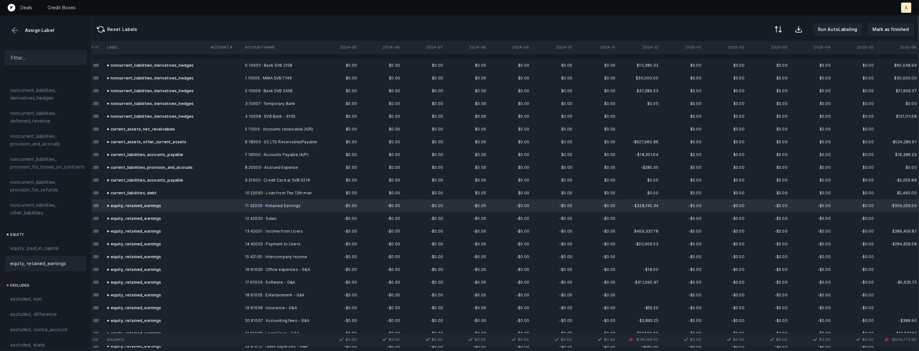
click at [225, 63] on td at bounding box center [225, 65] width 34 height 13
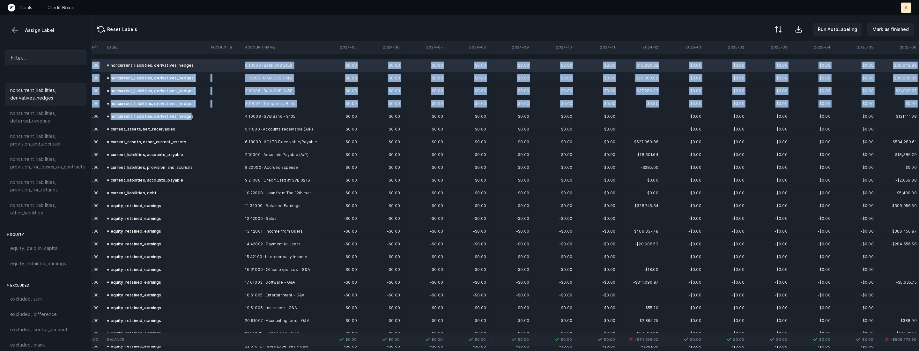
click at [185, 118] on div "noncurrent_liabilities, derivatives_hedges" at bounding box center [150, 117] width 87 height 8
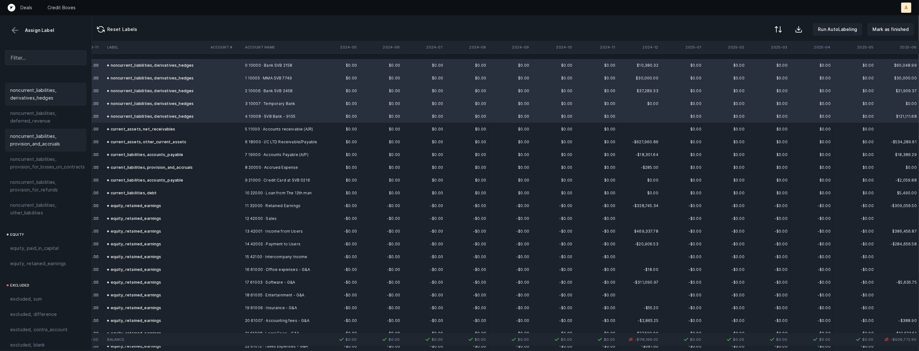
scroll to position [0, 0]
click at [33, 104] on span "current_assets, cash_and_cash_equivalents" at bounding box center [45, 101] width 71 height 15
click at [280, 143] on td "6 18000 · I/C LTD Receivable/Payable" at bounding box center [281, 142] width 78 height 13
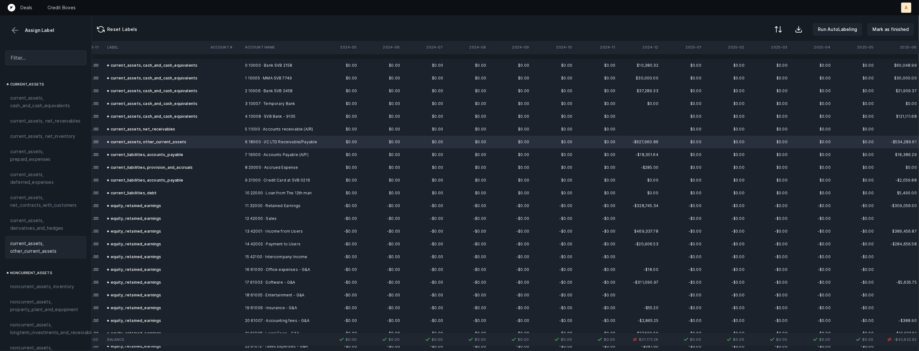
click at [280, 159] on td "7 19000 · Accounts Payable (A/P)" at bounding box center [281, 154] width 78 height 13
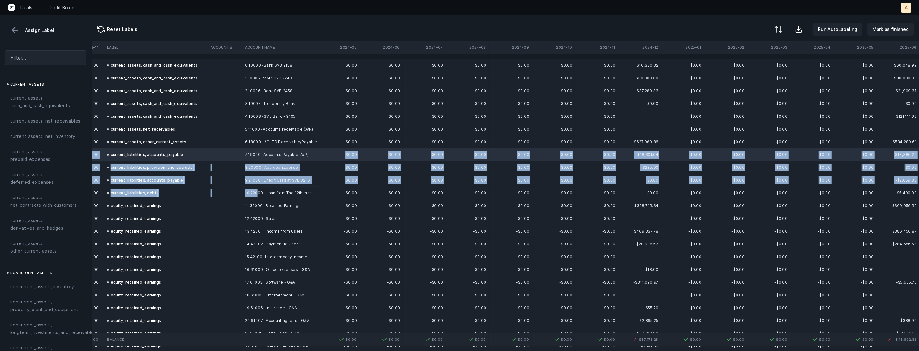
click at [258, 196] on td "10 22000 · Loan from The 12th man" at bounding box center [281, 193] width 78 height 13
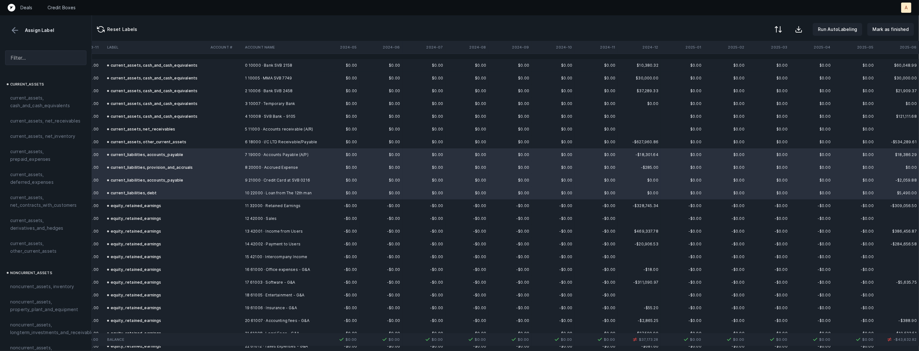
click at [257, 177] on td "9 21000 · Credit Card at SVB 0216" at bounding box center [281, 180] width 78 height 13
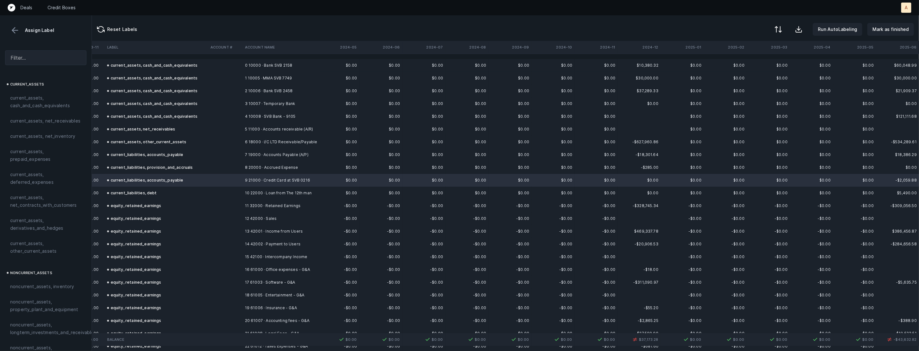
click at [236, 196] on td at bounding box center [225, 193] width 34 height 13
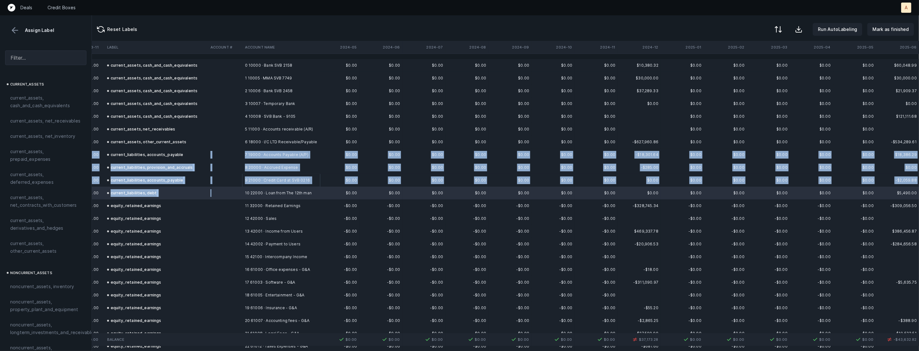
click at [227, 150] on td at bounding box center [225, 154] width 34 height 13
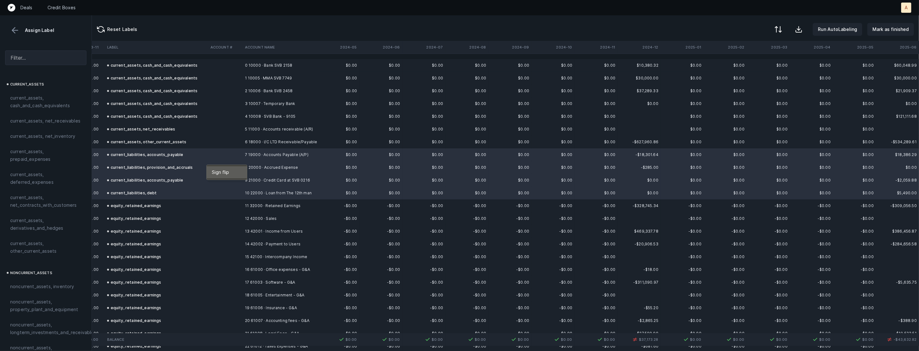
click at [223, 170] on span "Sign flip" at bounding box center [220, 172] width 17 height 7
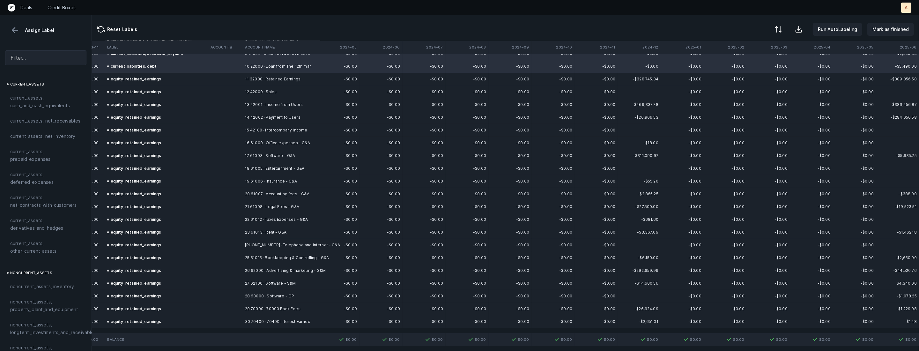
click at [17, 31] on button at bounding box center [15, 31] width 10 height 10
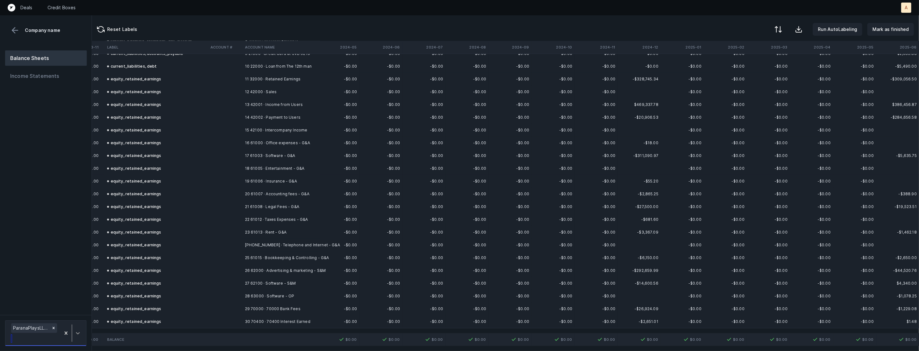
click at [79, 333] on icon at bounding box center [78, 333] width 6 height 6
click at [67, 306] on div "ParanaPlaysLTD_BS([DATE]-[DATE])_Cleaned.csv" at bounding box center [45, 306] width 81 height 20
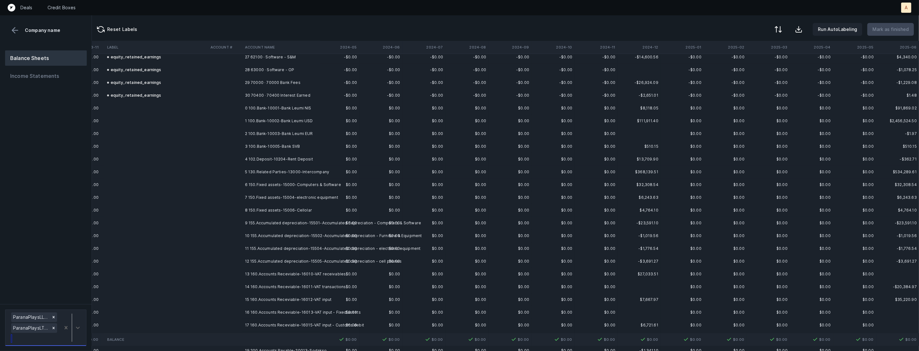
scroll to position [353, 1212]
click at [263, 109] on td "0 100.Bank-10001-Bank Leumi NIS" at bounding box center [281, 108] width 78 height 13
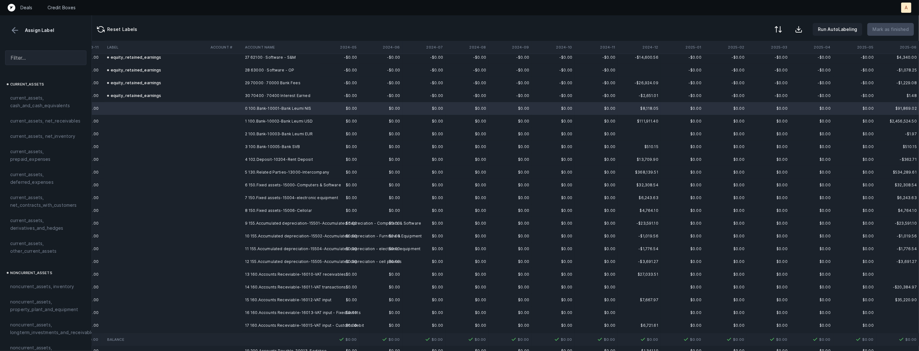
click at [253, 146] on td "3 100.Bank-10005-Bank SVB" at bounding box center [281, 146] width 78 height 13
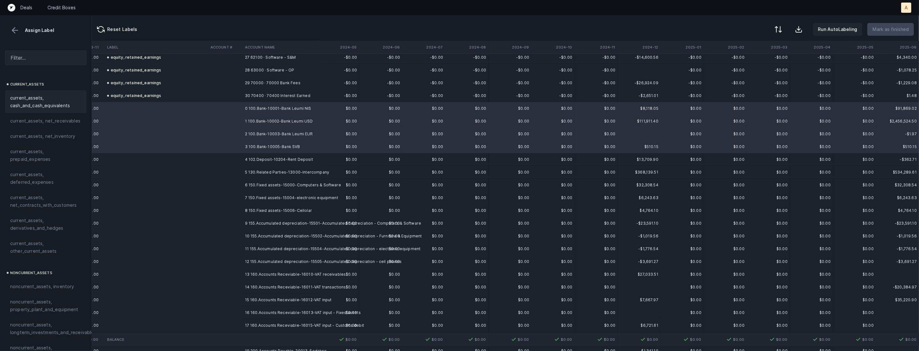
click at [33, 101] on span "current_assets, cash_and_cash_equivalents" at bounding box center [45, 101] width 71 height 15
click at [255, 161] on td "4 102.Deposit-10204-Rent Deposit" at bounding box center [281, 159] width 78 height 13
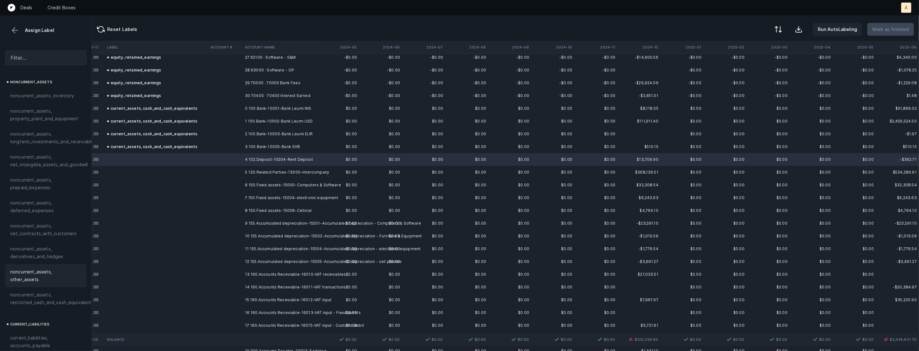
scroll to position [197, 0]
click at [46, 285] on span "noncurrent_assets, restricted_cash_and_cash_equivalents" at bounding box center [52, 292] width 84 height 15
click at [257, 166] on td "5 130.Related Parties-13000-Intercompany" at bounding box center [281, 172] width 78 height 13
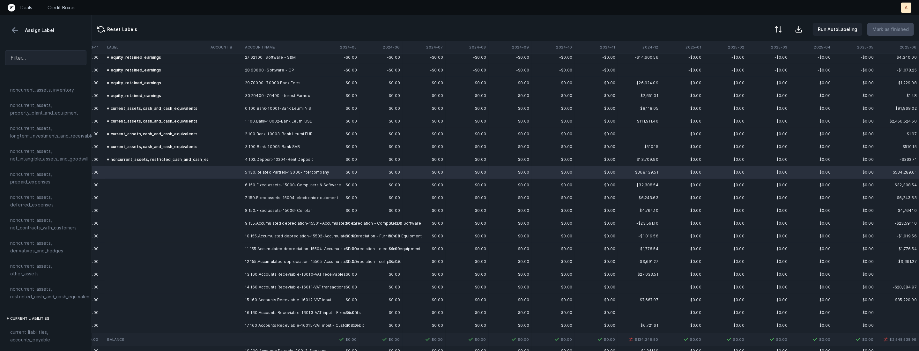
click at [66, 266] on span "noncurrent_assets, other_assets" at bounding box center [45, 269] width 71 height 15
click at [251, 185] on td "6 150.Fixed assets-15000-Computers & Software" at bounding box center [281, 185] width 78 height 13
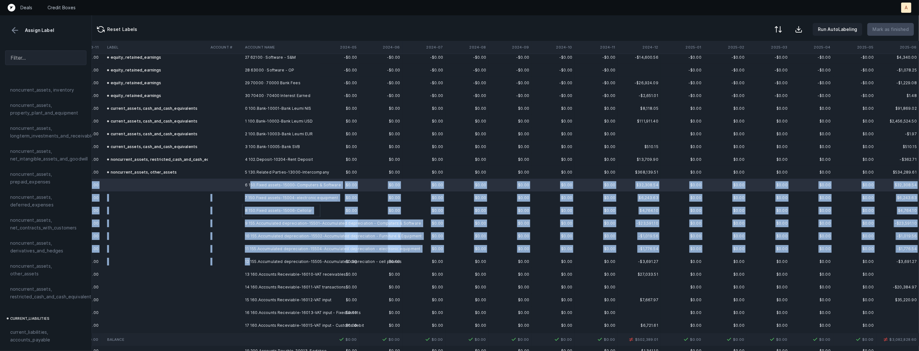
click at [250, 260] on td "12 155.Accumulated depreciation-15505-Accumulated depreciation - cell phones" at bounding box center [281, 261] width 78 height 13
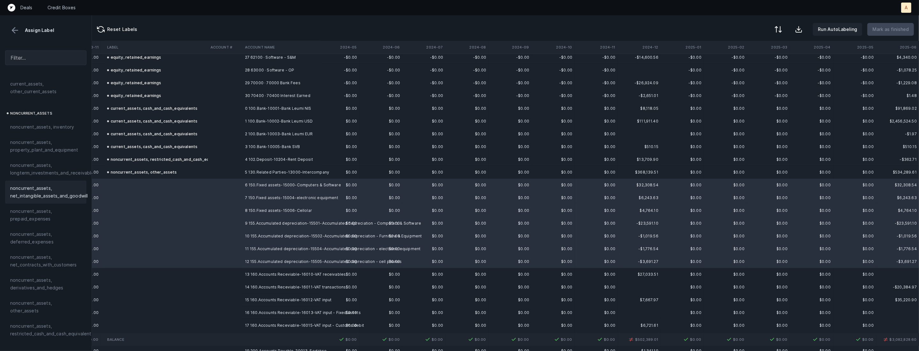
scroll to position [155, 0]
click at [50, 145] on span "noncurrent_assets, property_plant_and_equipment" at bounding box center [45, 150] width 71 height 15
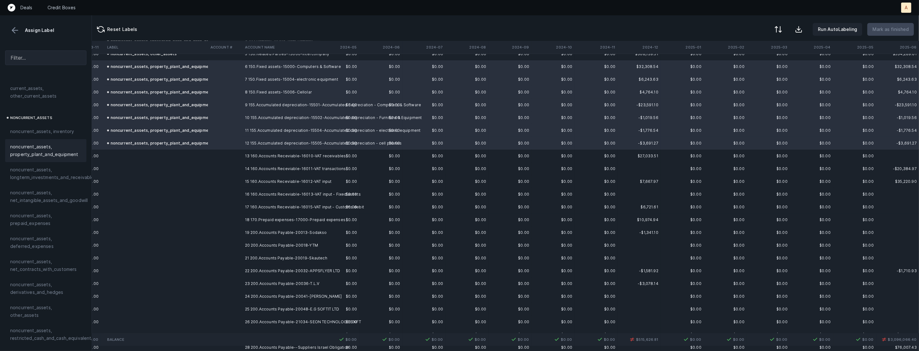
scroll to position [501, 1212]
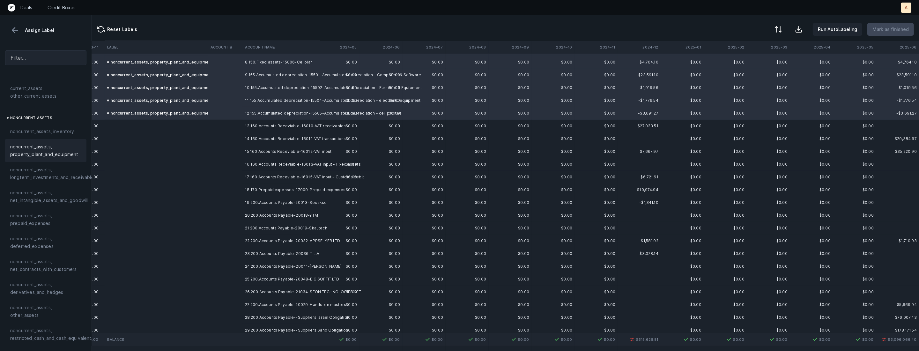
click at [256, 122] on td "13 160.Accounts Receviable-16010-VAT receivables" at bounding box center [281, 126] width 78 height 13
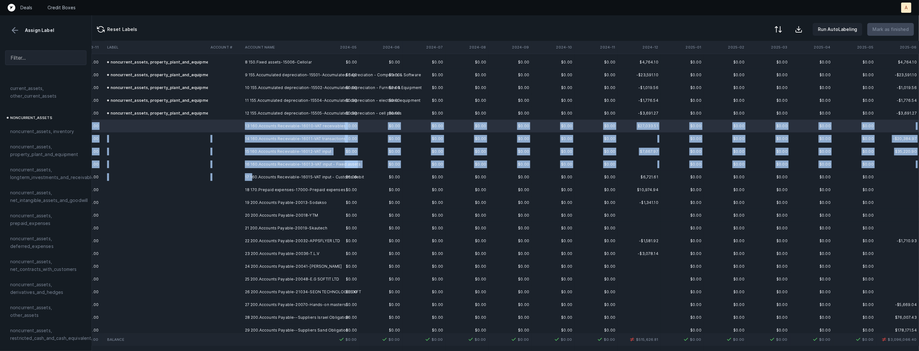
click at [252, 179] on td "17 160.Accounts Receviable-16015-VAT input - Customs debit" at bounding box center [281, 177] width 78 height 13
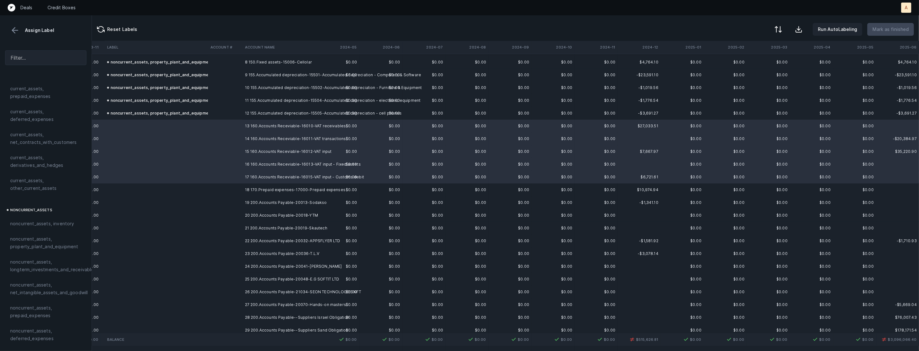
scroll to position [0, 0]
click at [63, 126] on div "current_assets, net_receivables" at bounding box center [45, 120] width 81 height 15
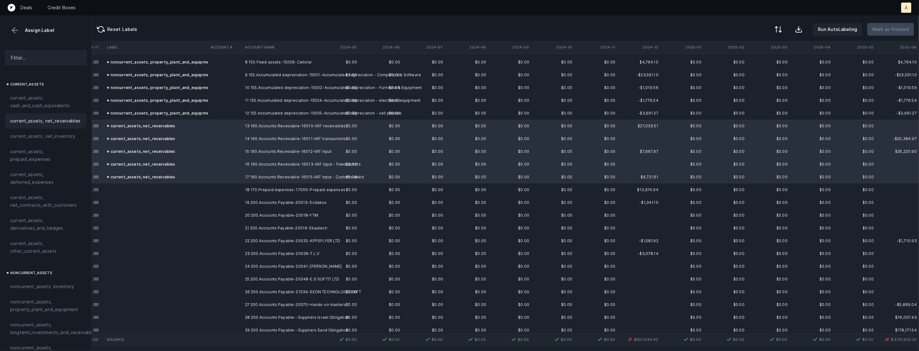
click at [234, 191] on td at bounding box center [225, 189] width 34 height 13
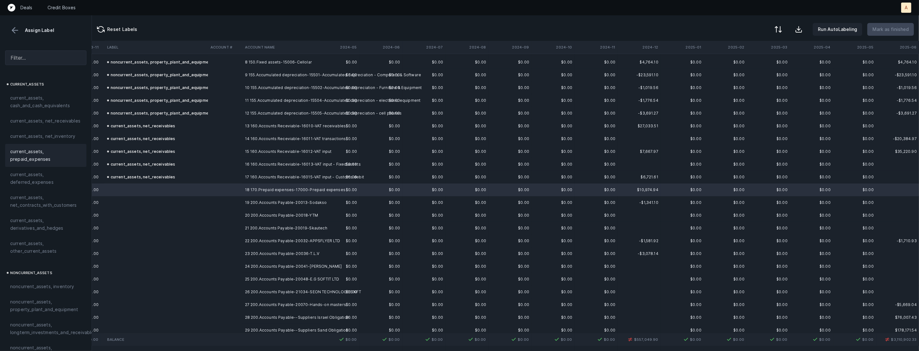
click at [33, 158] on span "current_assets, prepaid_expenses" at bounding box center [45, 155] width 71 height 15
click at [229, 203] on td at bounding box center [225, 202] width 34 height 13
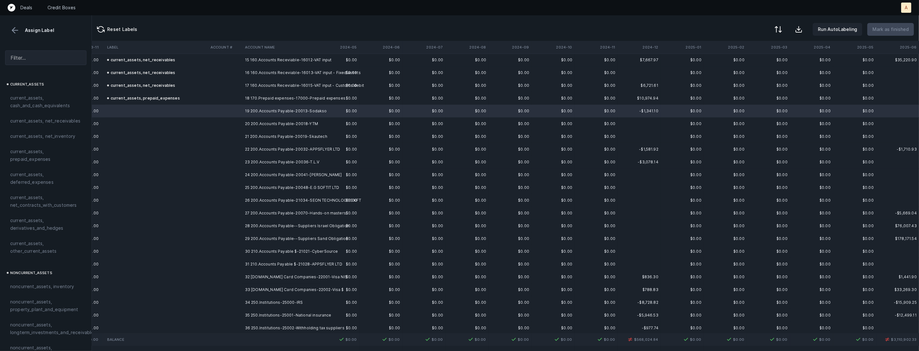
scroll to position [594, 1212]
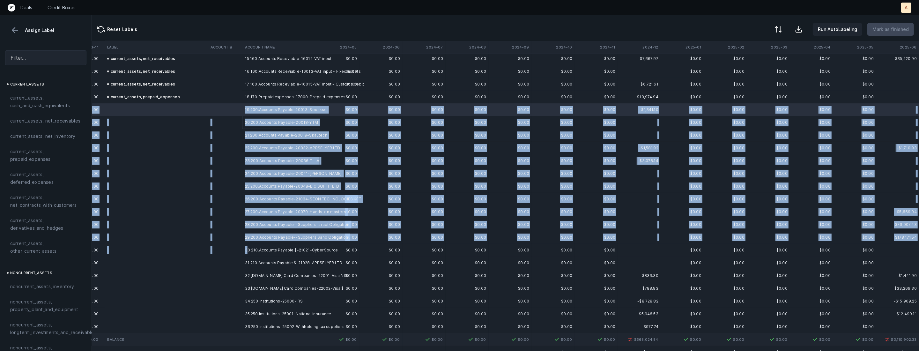
click at [248, 250] on td "30 210.Accounts Payable $-21021-CyberSource" at bounding box center [281, 250] width 78 height 13
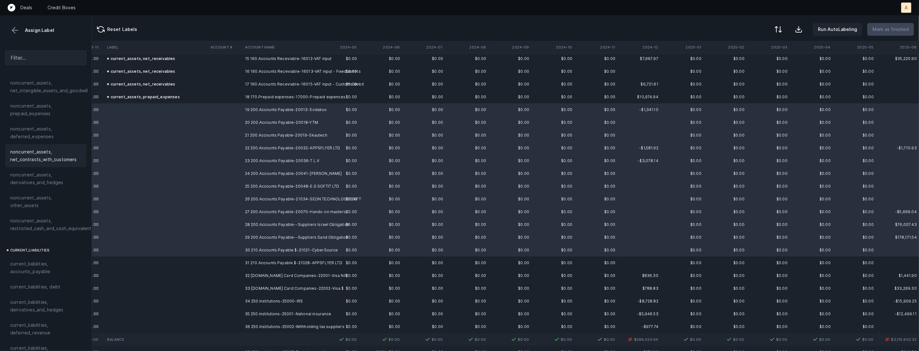
scroll to position [292, 0]
click at [48, 239] on span "current_liabilities, accounts_payable" at bounding box center [45, 240] width 71 height 15
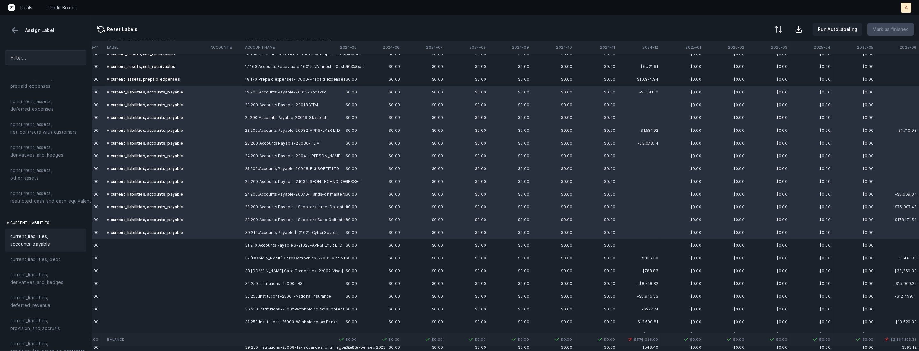
scroll to position [634, 1212]
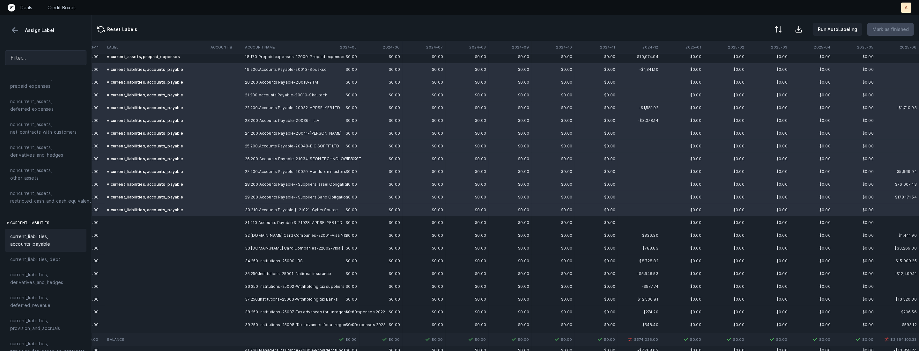
click at [281, 228] on td "31 210.Accounts Payable $-21028-APPSFLYER LTD" at bounding box center [281, 222] width 78 height 13
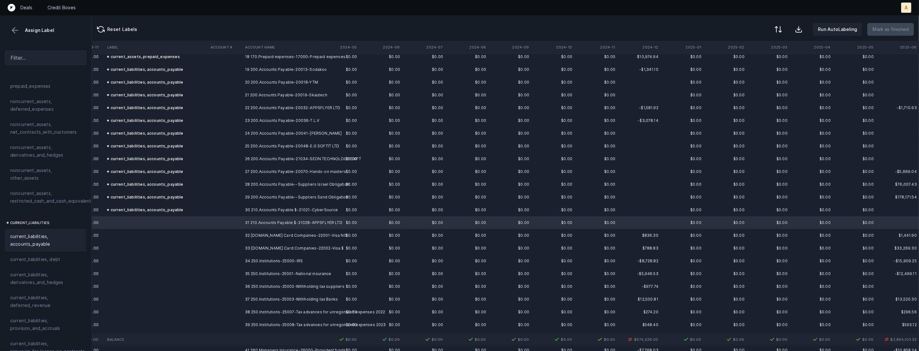
click at [48, 234] on span "current_liabilities, accounts_payable" at bounding box center [45, 240] width 71 height 15
click at [255, 234] on td "32 [DOMAIN_NAME] Card Companies-22001-Visa NIS" at bounding box center [281, 235] width 78 height 13
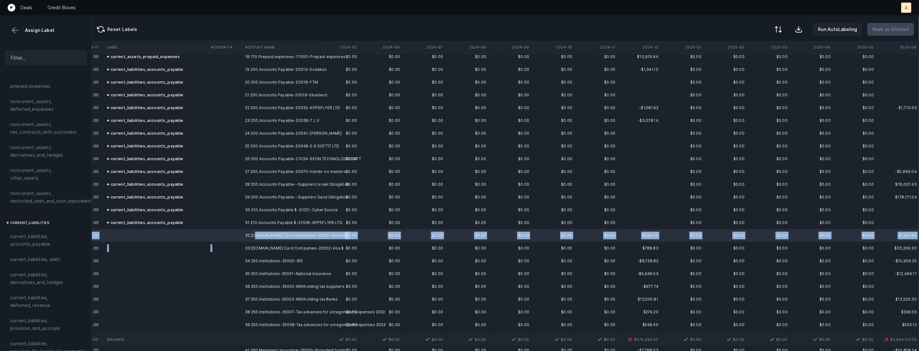
click at [243, 249] on td "33 [DOMAIN_NAME] Card Companies-22002-Visa $" at bounding box center [281, 248] width 78 height 13
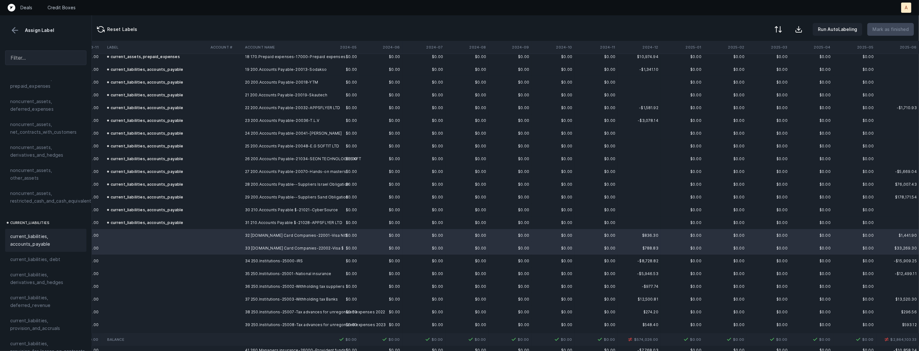
click at [61, 233] on span "current_liabilities, accounts_payable" at bounding box center [45, 240] width 71 height 15
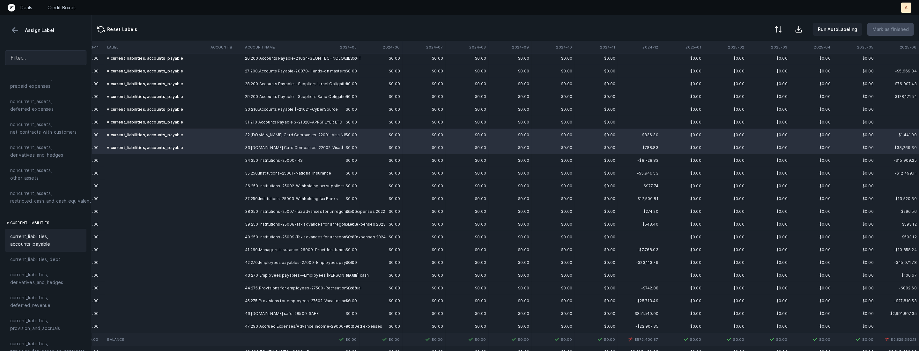
scroll to position [747, 1212]
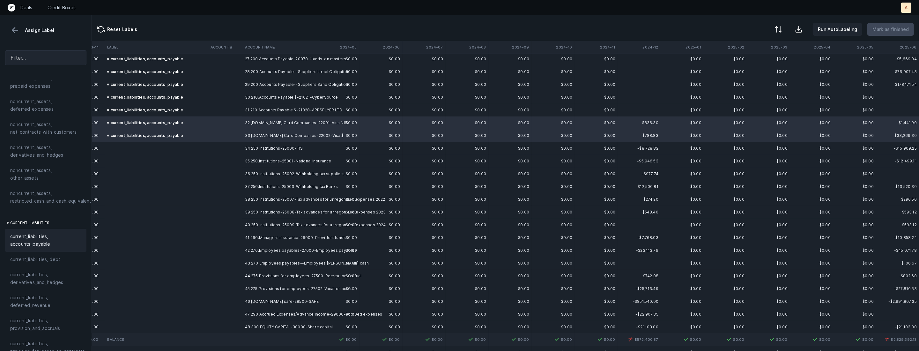
click at [268, 149] on td "34 250.Institutions-25000-IRS" at bounding box center [281, 148] width 78 height 13
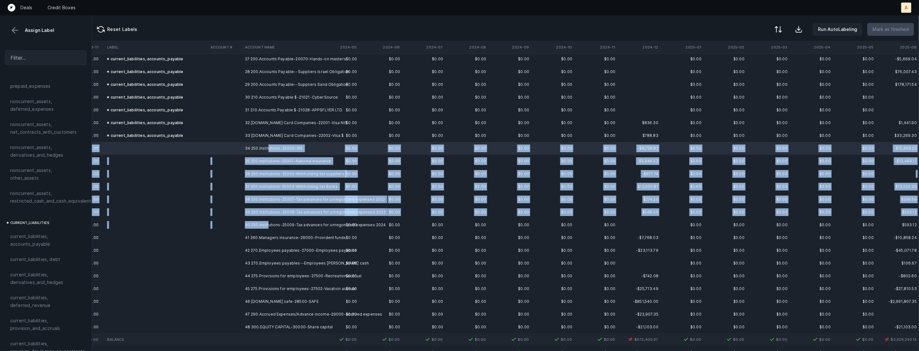
click at [269, 225] on td "40 250.Institutions-25009-Tax advances for unregonized expenses 2024" at bounding box center [281, 225] width 78 height 13
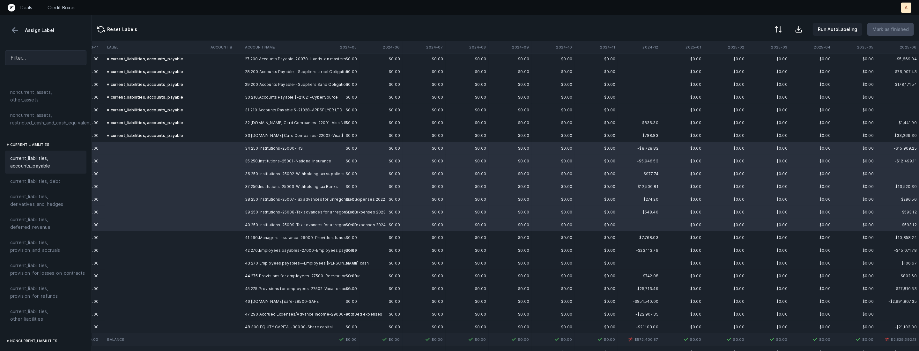
scroll to position [415, 0]
click at [35, 263] on span "current_liabilities, other_liabilities" at bounding box center [45, 270] width 71 height 15
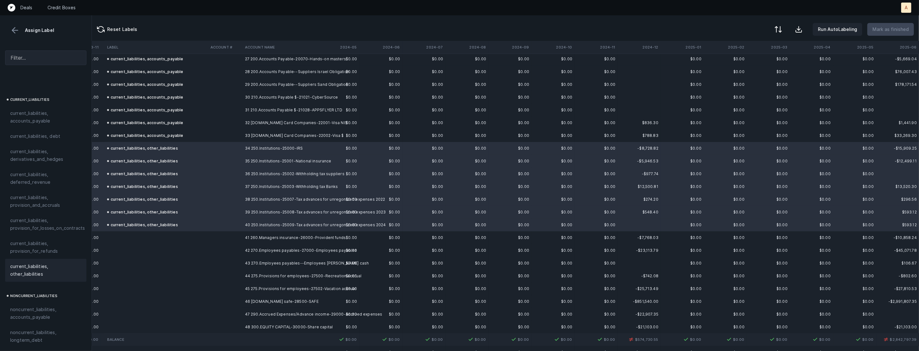
click at [237, 239] on td at bounding box center [225, 237] width 34 height 13
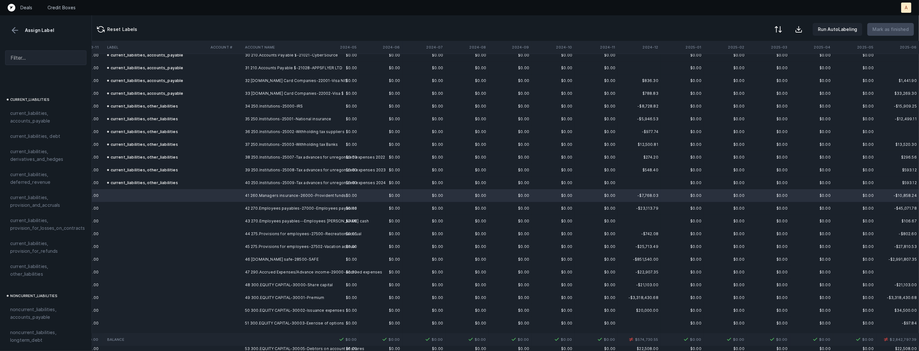
scroll to position [793, 1212]
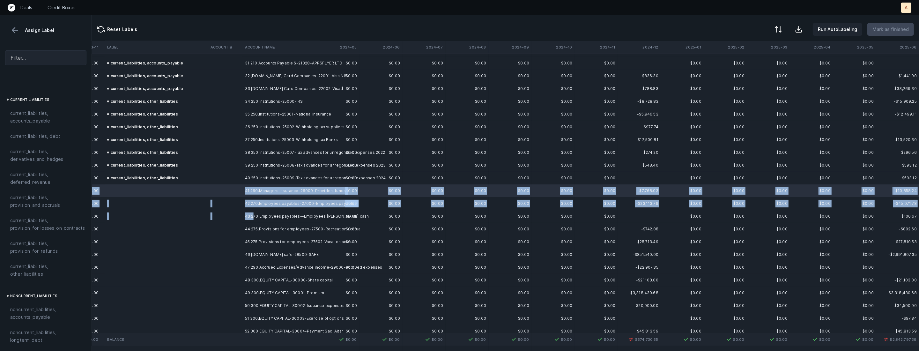
click at [252, 217] on td "43 270.Employees payables--Employees [PERSON_NAME] cash" at bounding box center [281, 216] width 78 height 13
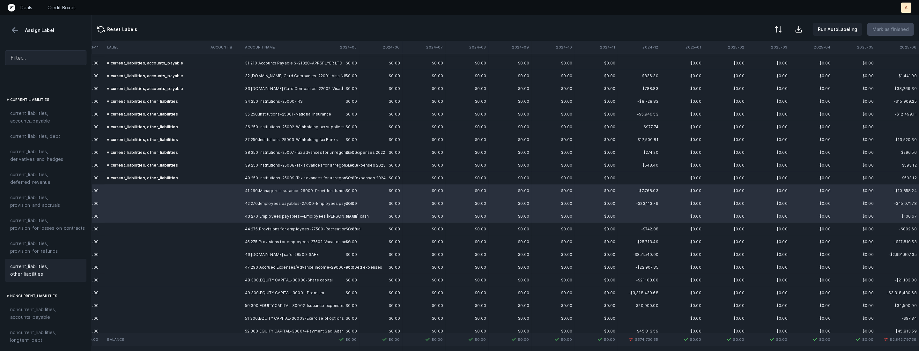
click at [32, 265] on span "current_liabilities, other_liabilities" at bounding box center [45, 270] width 71 height 15
click at [248, 228] on td "44 275.Provisions for employees-27500-Recreation accrual" at bounding box center [281, 229] width 78 height 13
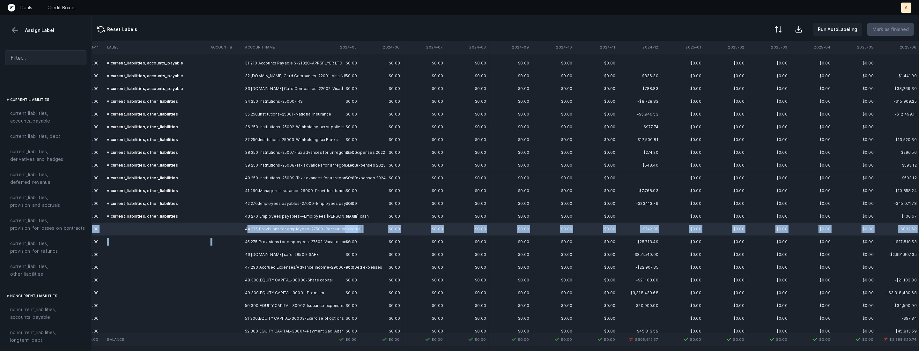
click at [242, 245] on td "45 275.Provisions for employees-27502-Vacation accrual" at bounding box center [281, 241] width 78 height 13
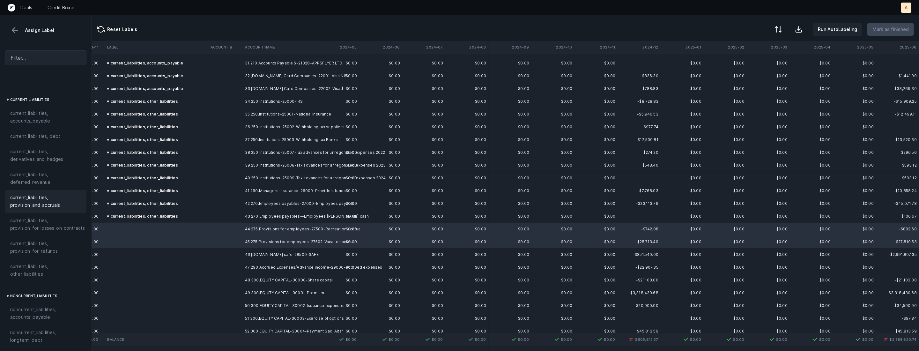
click at [49, 194] on span "current_liabilities, provision_and_accruals" at bounding box center [45, 201] width 71 height 15
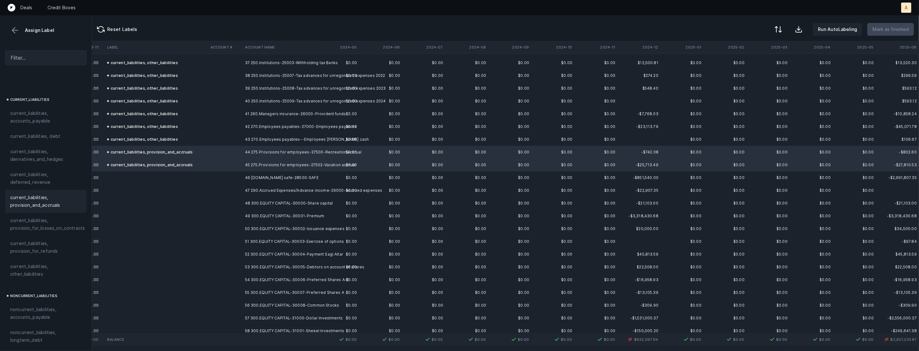
scroll to position [910, 1212]
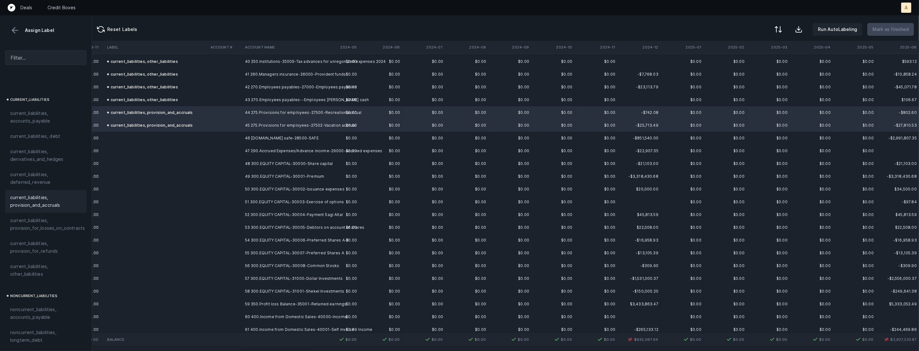
click at [242, 140] on td at bounding box center [225, 138] width 34 height 13
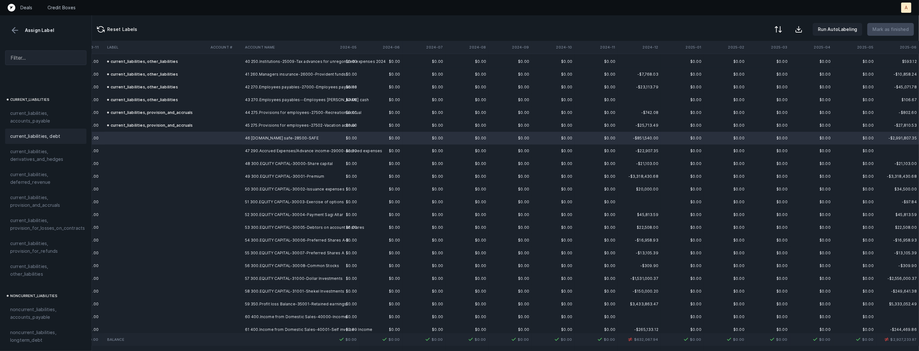
click at [63, 132] on div "current_liabilities, debt" at bounding box center [45, 136] width 71 height 8
click at [266, 147] on td "47 290.Accrued Expenses/Advance income-29000-Accrued expenses" at bounding box center [281, 151] width 78 height 13
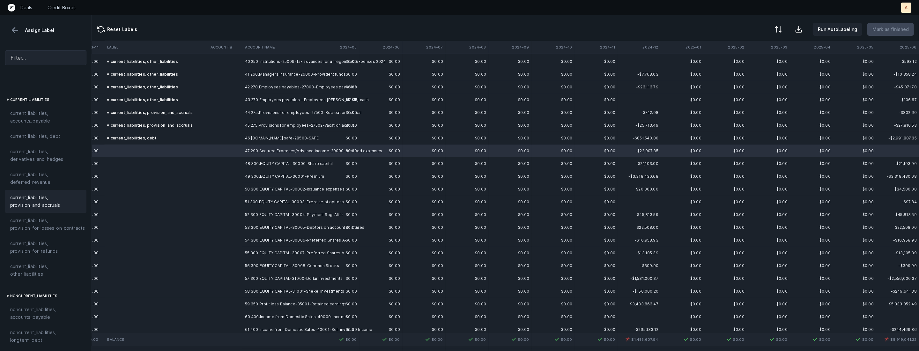
click at [21, 204] on div "current_liabilities, provision_and_accruals" at bounding box center [45, 201] width 81 height 23
click at [247, 164] on td "48 300.EQUITY CAPITAL-30000-Share capital" at bounding box center [281, 163] width 78 height 13
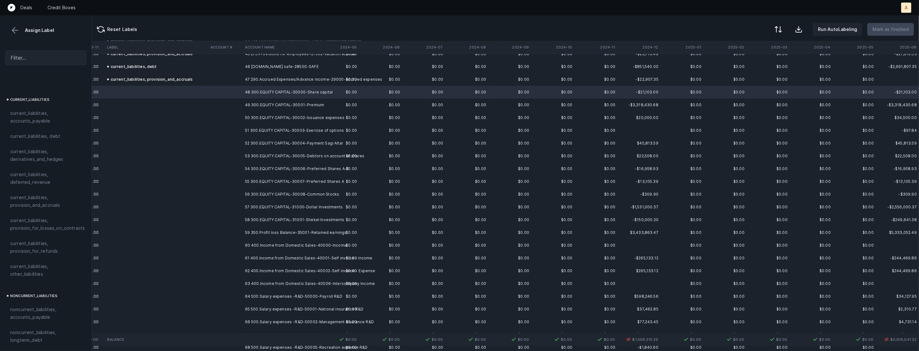
scroll to position [989, 1212]
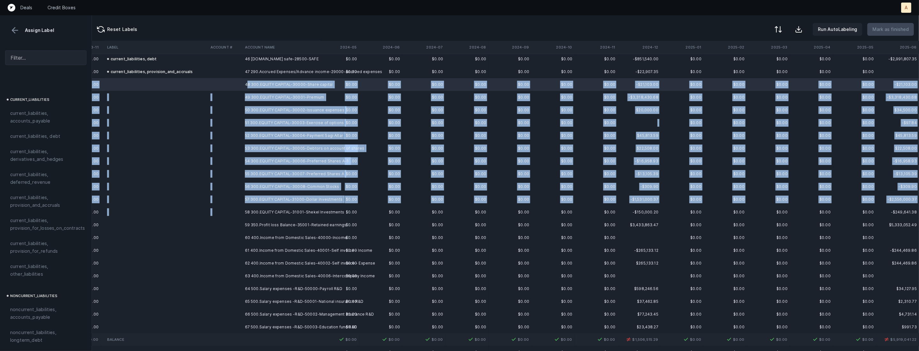
click at [245, 212] on td "58 300.EQUITY CAPITAL-31001-Shekel Investments" at bounding box center [281, 212] width 78 height 13
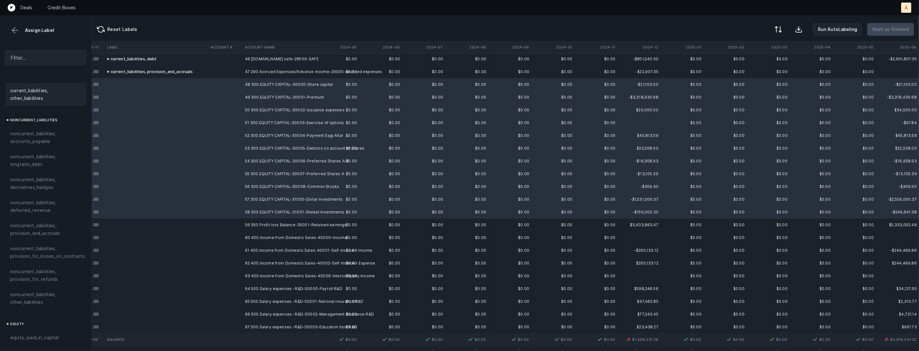
scroll to position [680, 0]
click at [41, 244] on span "equity, paid_in_capital" at bounding box center [34, 248] width 48 height 8
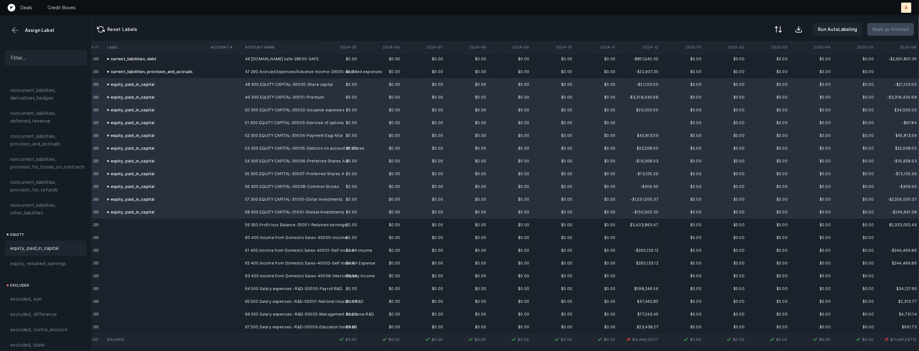
click at [236, 225] on td at bounding box center [225, 225] width 34 height 13
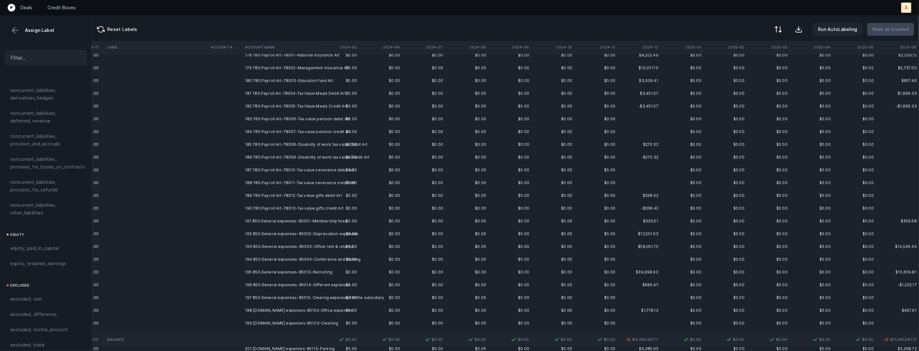
scroll to position [2984, 1212]
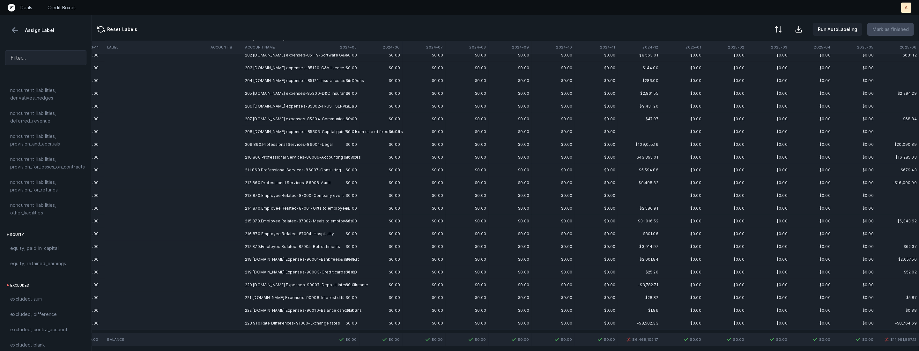
click at [238, 322] on td at bounding box center [225, 323] width 34 height 13
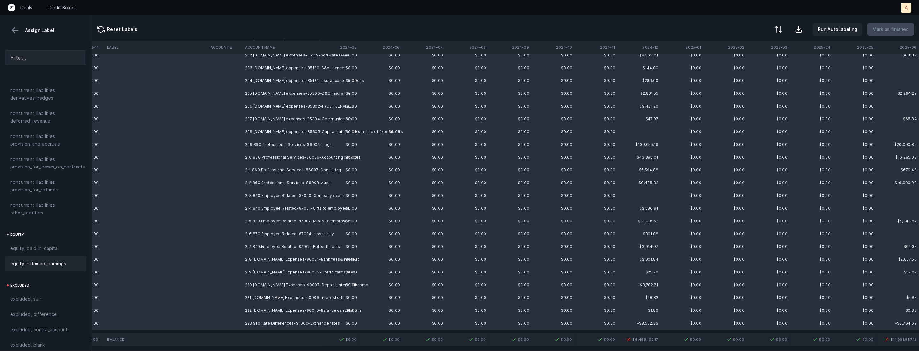
click at [71, 260] on div "equity, retained_earnings" at bounding box center [45, 264] width 71 height 8
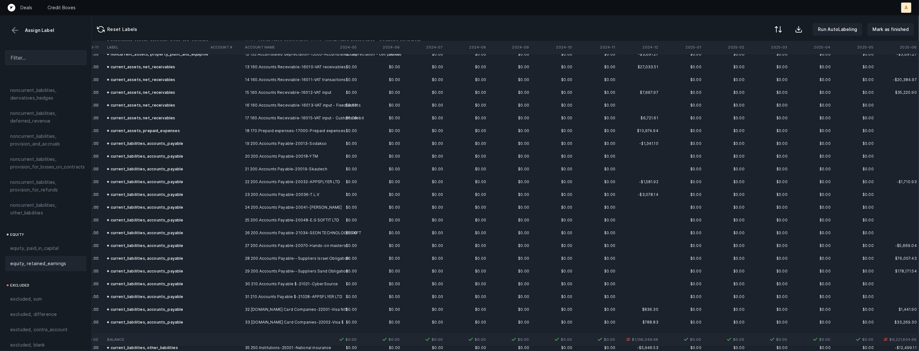
scroll to position [559, 1212]
click at [189, 140] on td "current_liabilities, accounts_payable" at bounding box center [156, 144] width 103 height 13
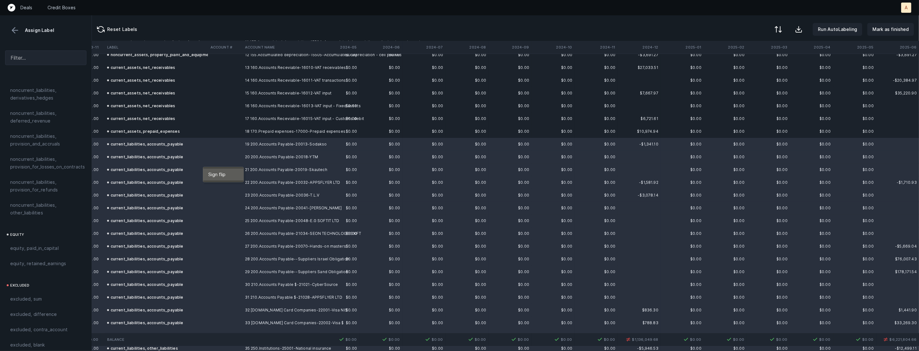
click at [212, 172] on span "Sign flip" at bounding box center [216, 174] width 17 height 7
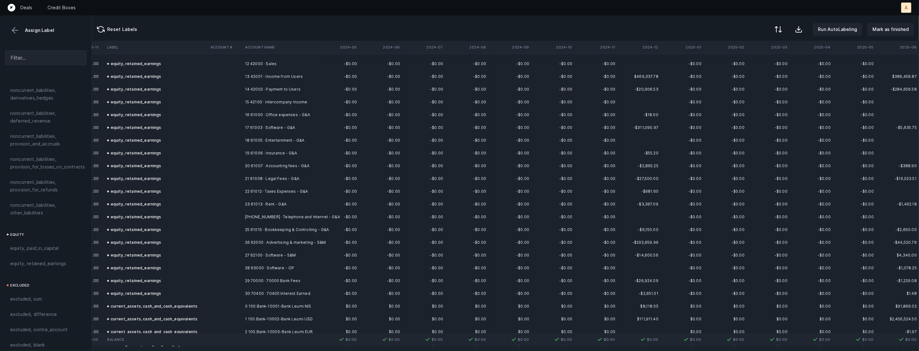
scroll to position [0, 1212]
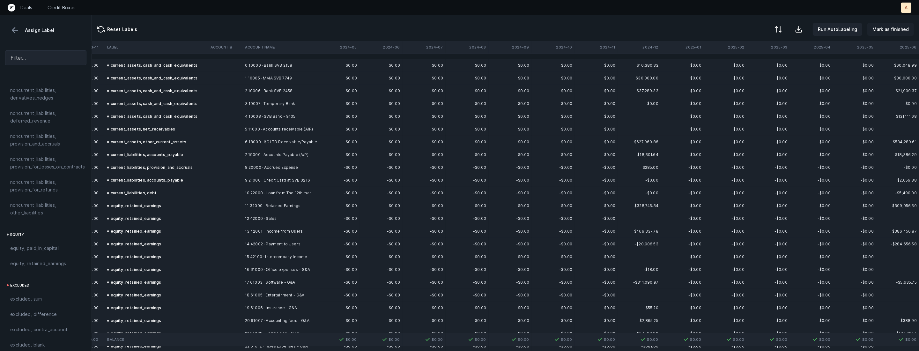
click at [898, 27] on p "Mark as finished" at bounding box center [891, 30] width 36 height 8
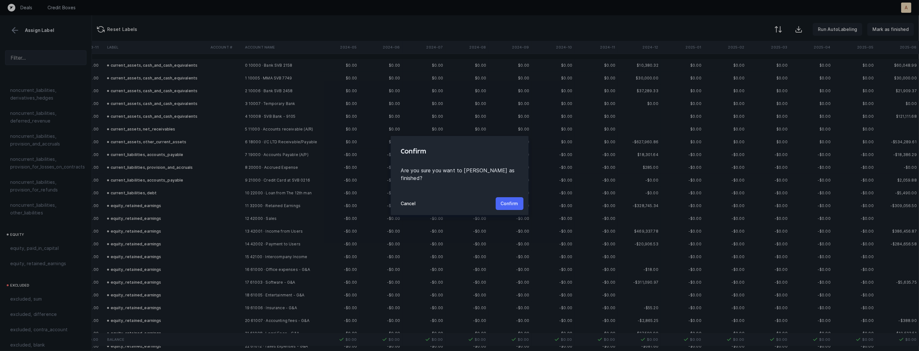
click at [511, 200] on p "Confirm" at bounding box center [510, 204] width 18 height 8
